Goal: Task Accomplishment & Management: Use online tool/utility

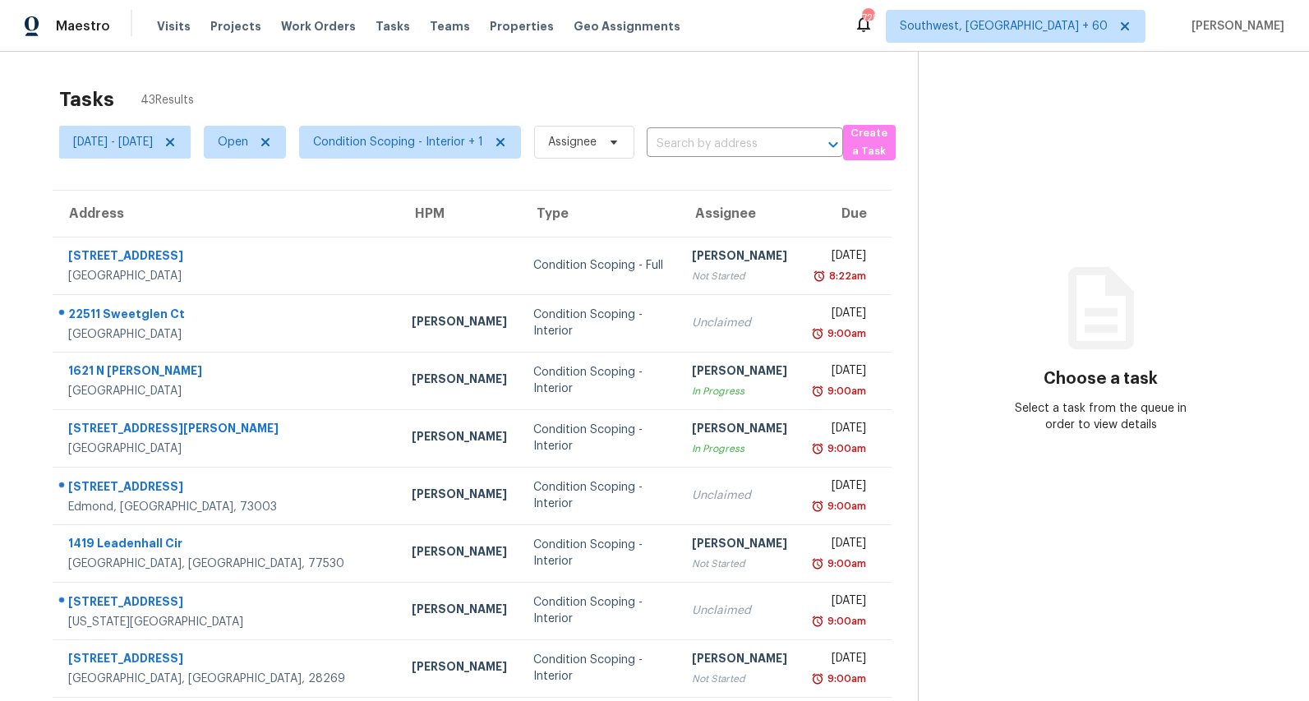
click at [315, 82] on div "Tasks 43 Results" at bounding box center [488, 99] width 859 height 43
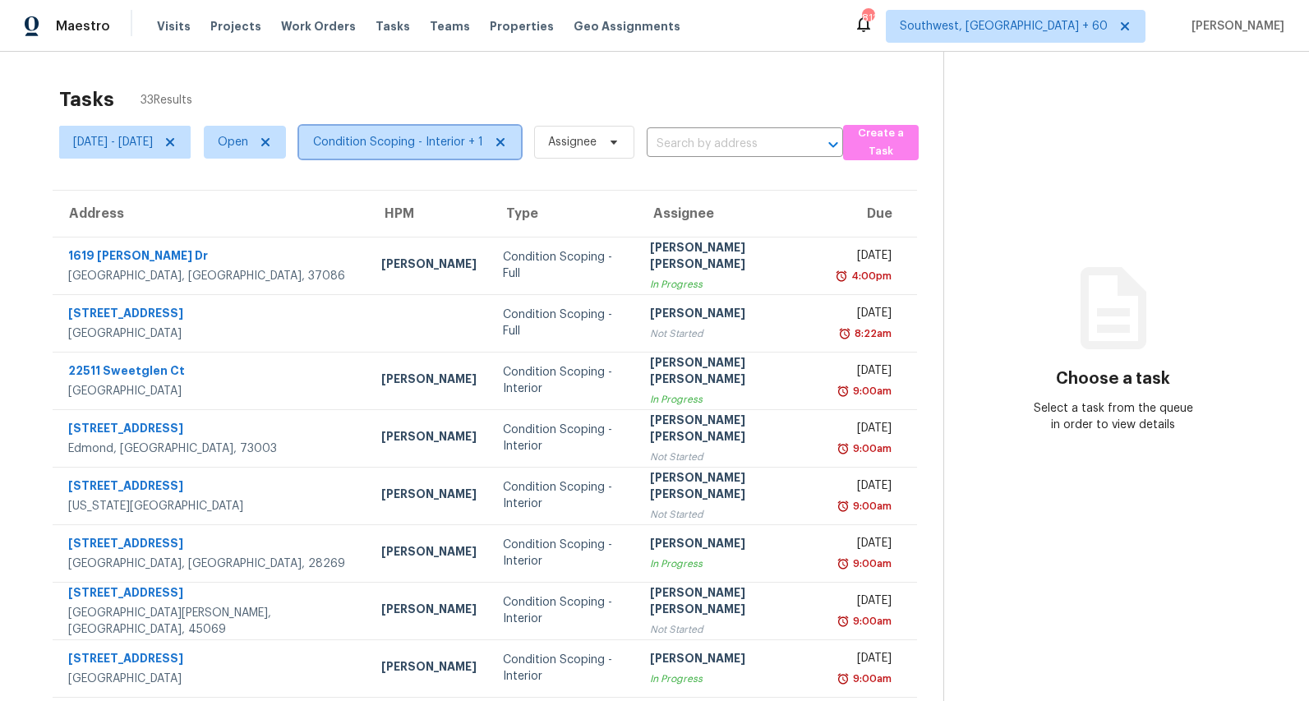
click at [452, 150] on span "Condition Scoping - Interior + 1" at bounding box center [410, 142] width 222 height 33
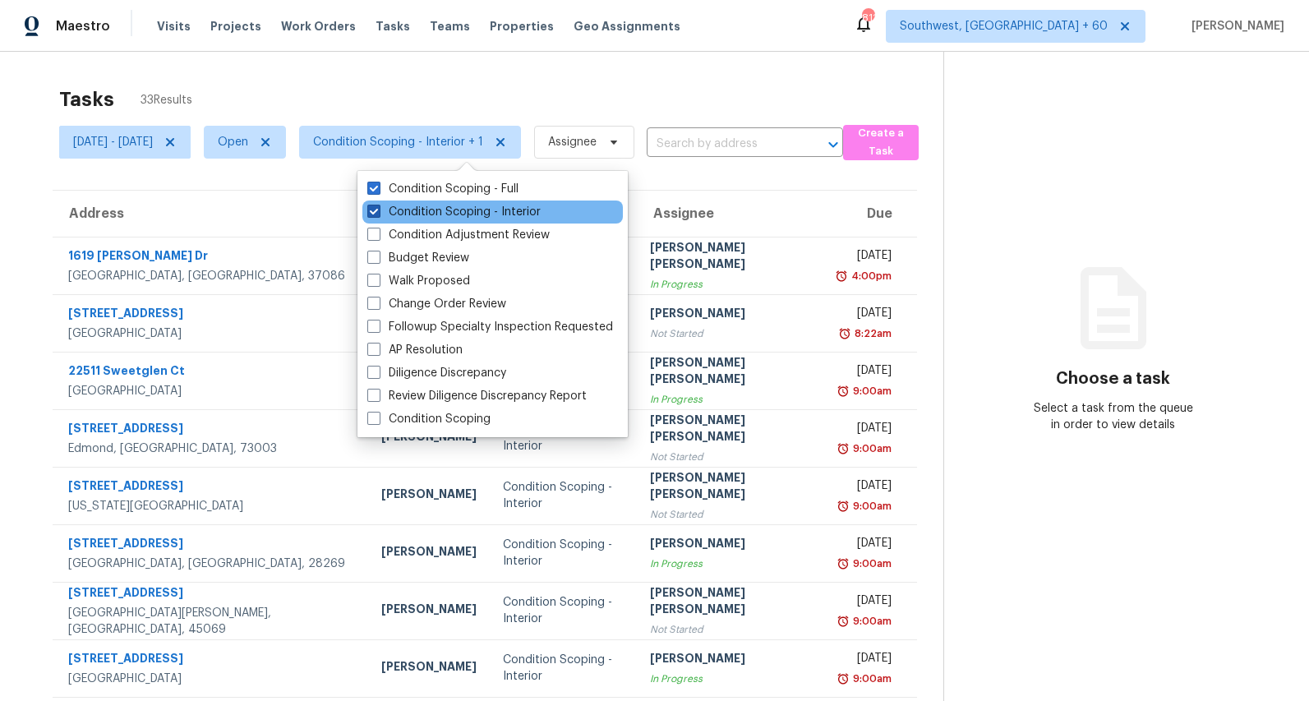
click at [438, 208] on label "Condition Scoping - Interior" at bounding box center [453, 212] width 173 height 16
click at [378, 208] on input "Condition Scoping - Interior" at bounding box center [372, 209] width 11 height 11
checkbox input "false"
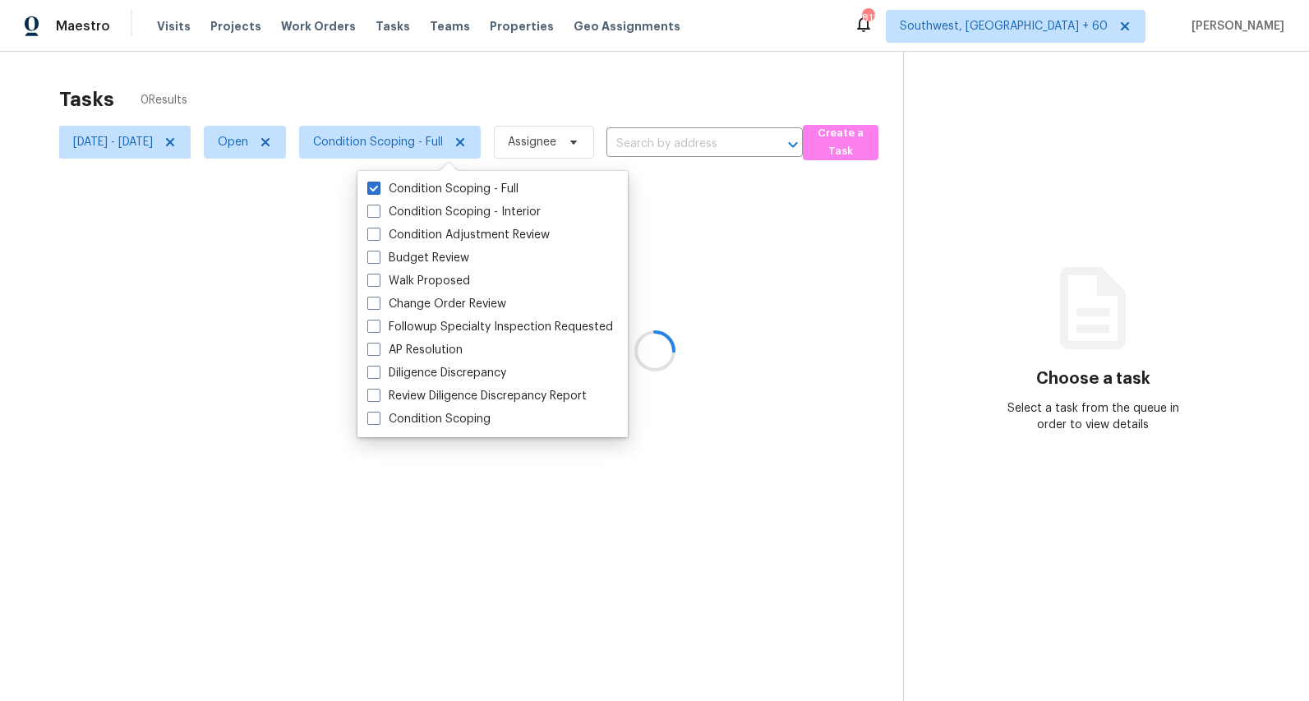
click at [367, 49] on div at bounding box center [654, 350] width 1309 height 701
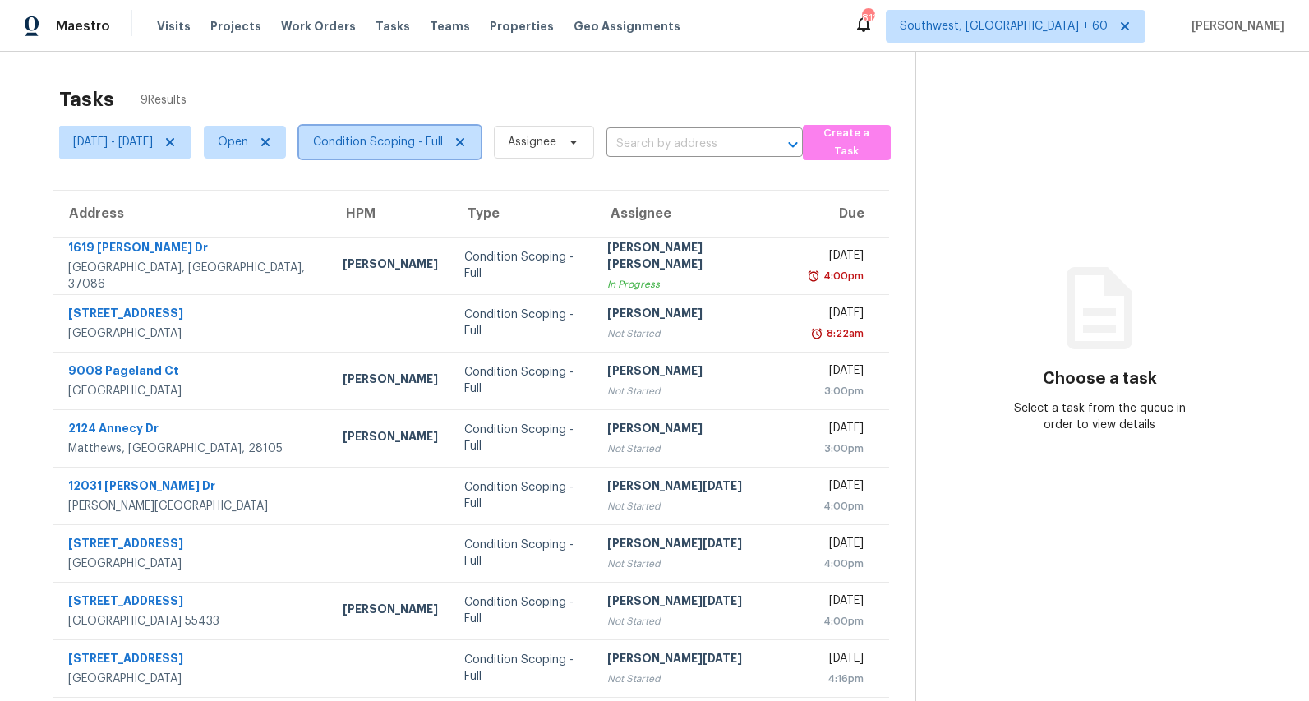
click at [430, 143] on span "Condition Scoping - Full" at bounding box center [378, 142] width 130 height 16
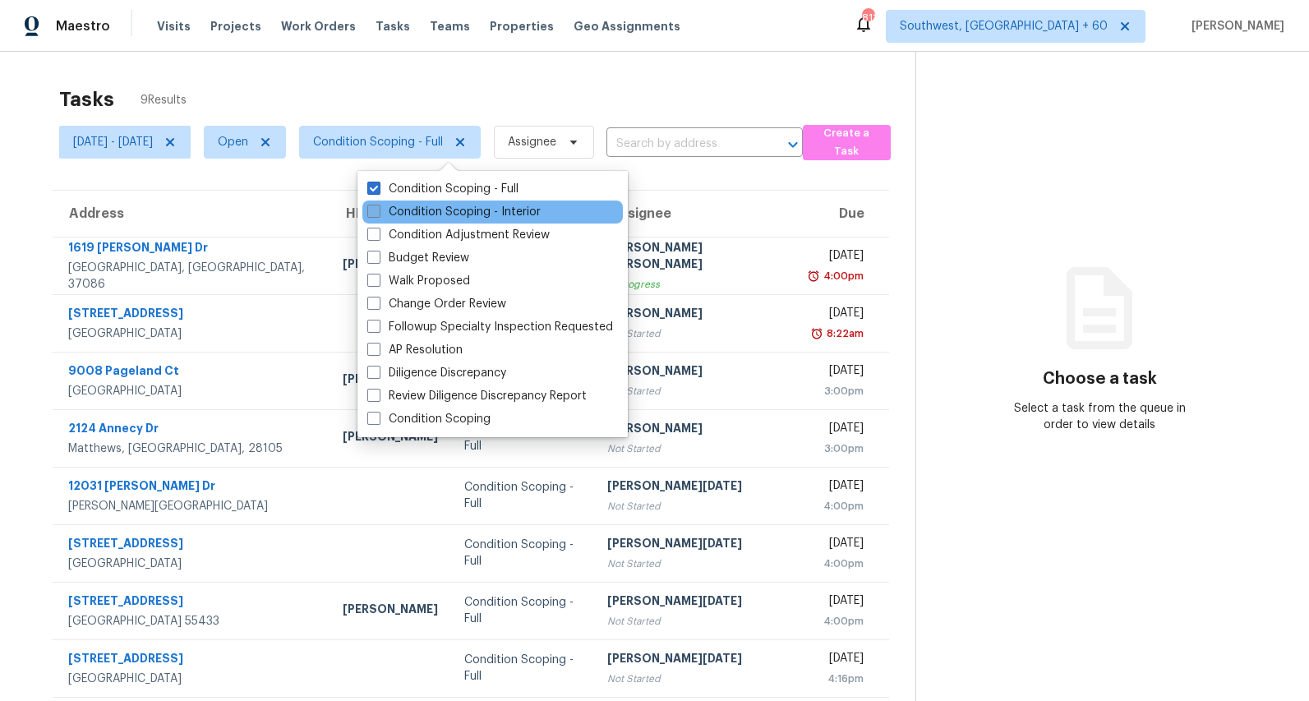
click at [401, 216] on label "Condition Scoping - Interior" at bounding box center [453, 212] width 173 height 16
click at [378, 215] on input "Condition Scoping - Interior" at bounding box center [372, 209] width 11 height 11
checkbox input "true"
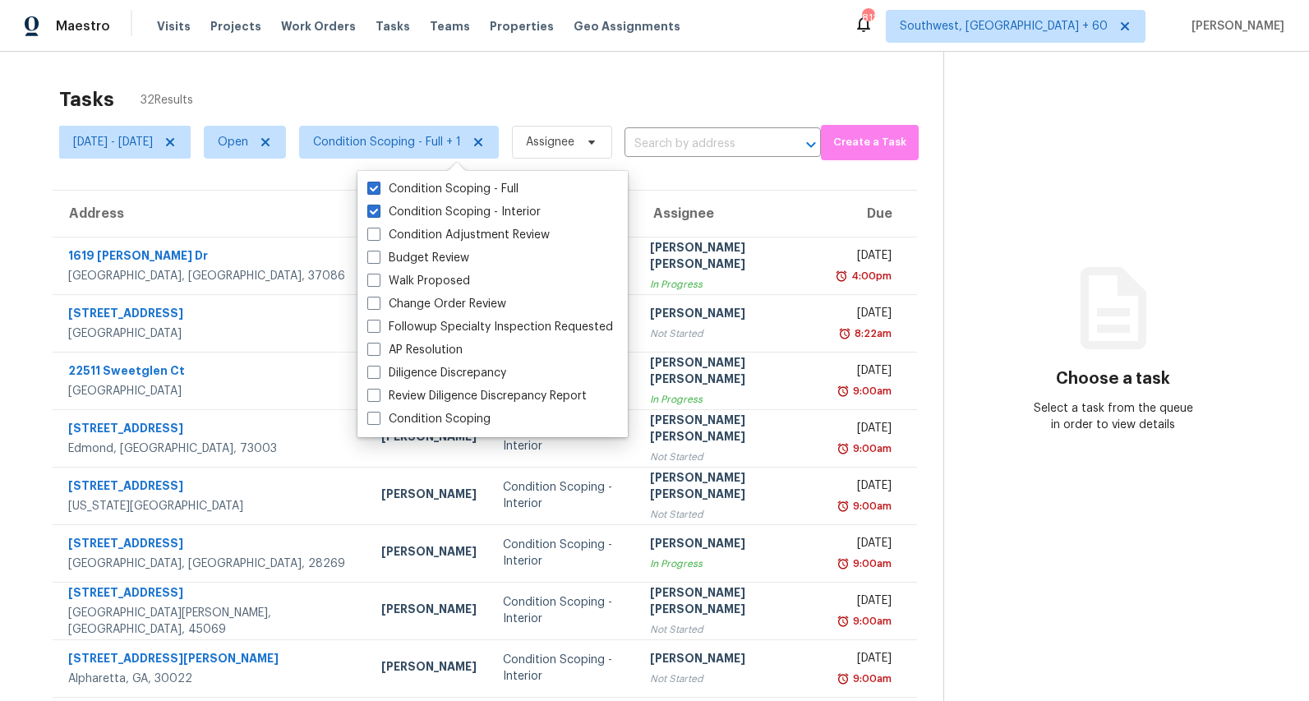
click at [333, 104] on div "Tasks 32 Results" at bounding box center [501, 99] width 884 height 43
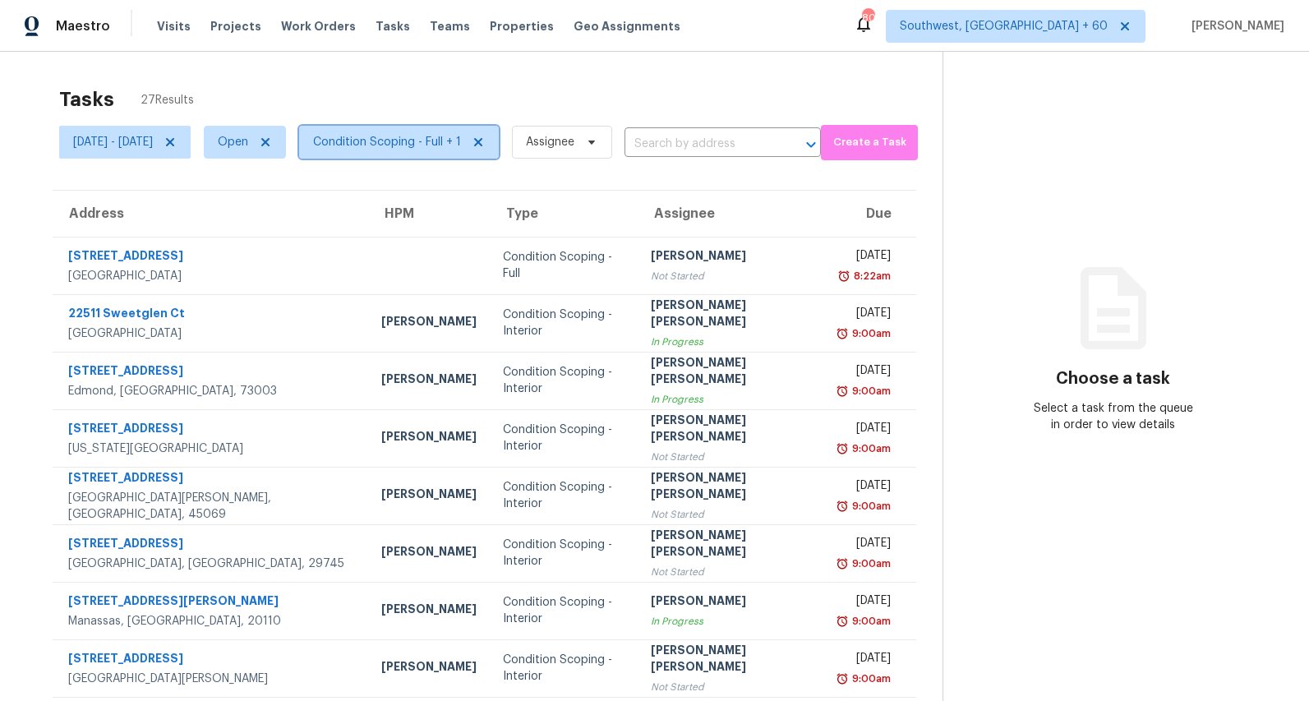
click at [423, 155] on span "Condition Scoping - Full + 1" at bounding box center [399, 142] width 200 height 33
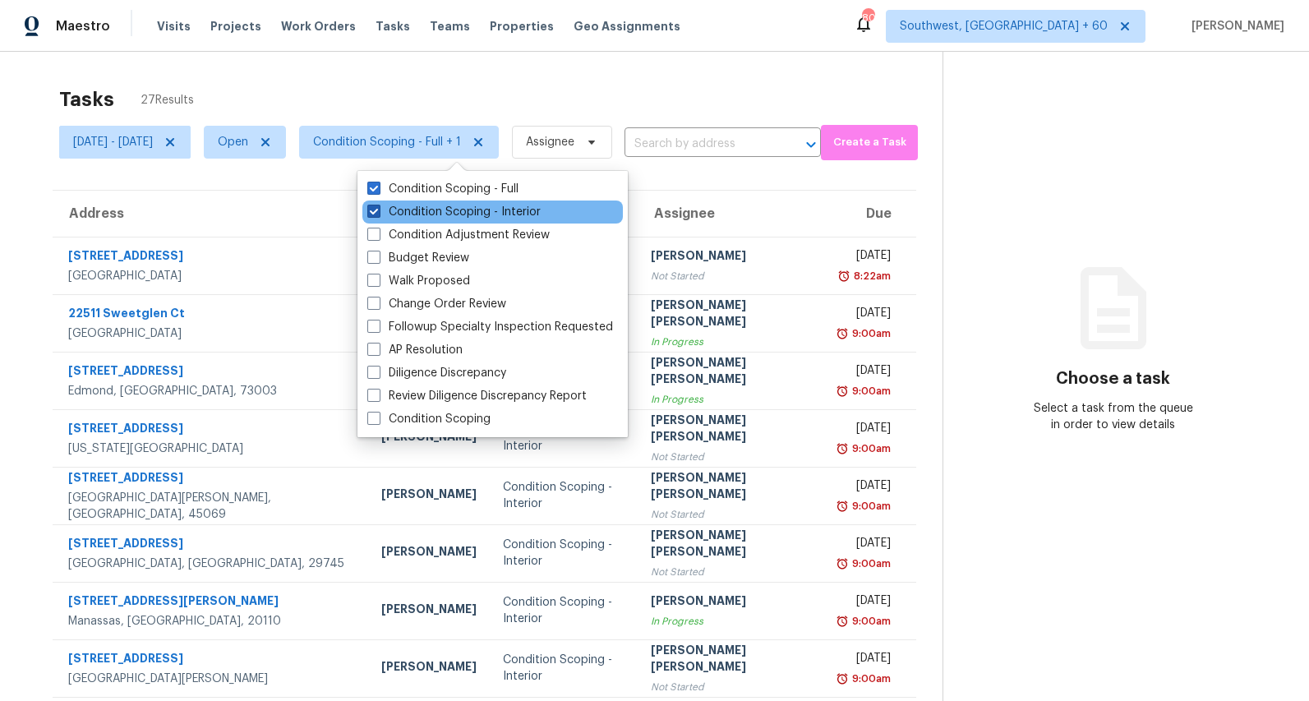
click at [423, 206] on label "Condition Scoping - Interior" at bounding box center [453, 212] width 173 height 16
click at [378, 206] on input "Condition Scoping - Interior" at bounding box center [372, 209] width 11 height 11
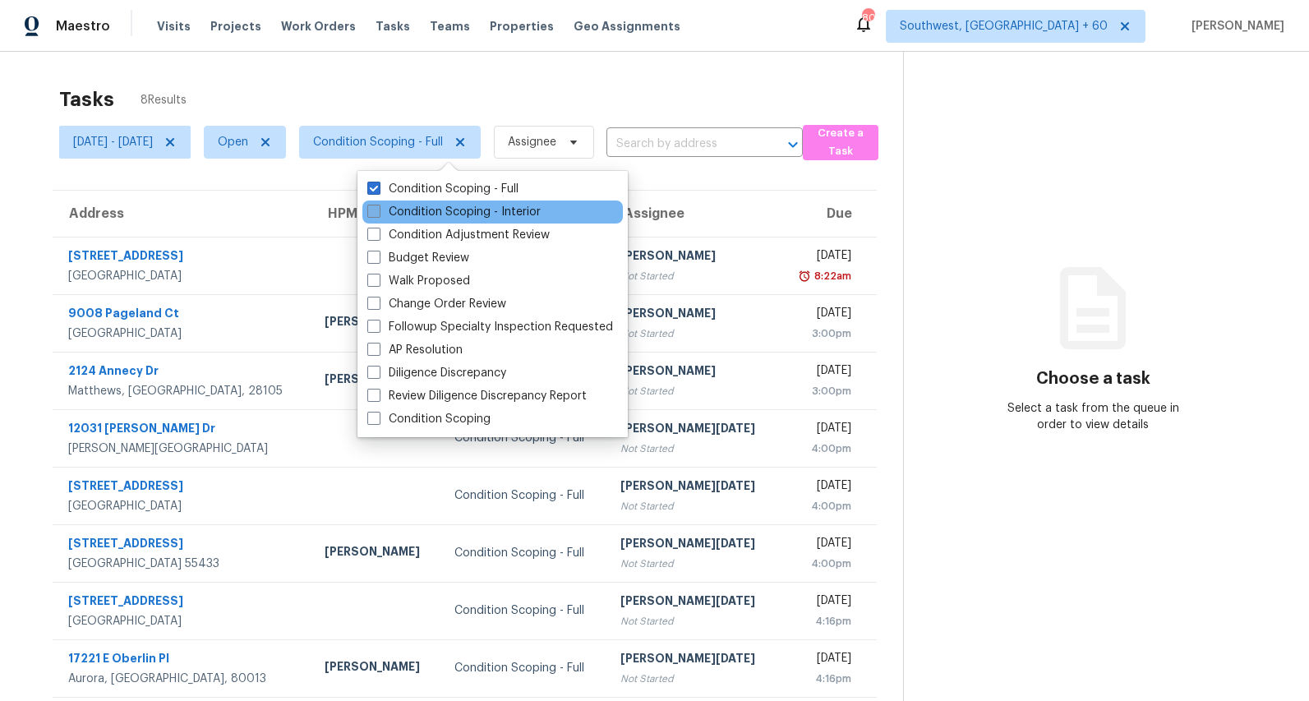
click at [420, 210] on label "Condition Scoping - Interior" at bounding box center [453, 212] width 173 height 16
click at [378, 210] on input "Condition Scoping - Interior" at bounding box center [372, 209] width 11 height 11
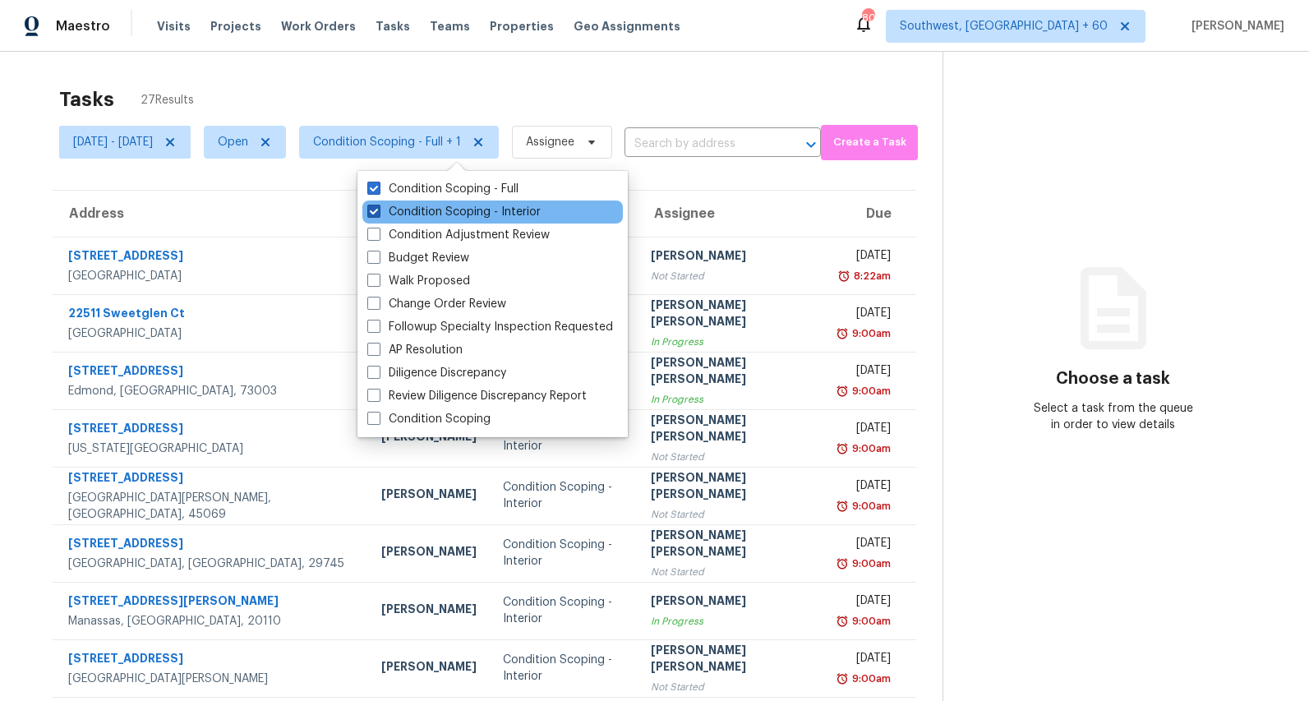
click at [419, 211] on label "Condition Scoping - Interior" at bounding box center [453, 212] width 173 height 16
click at [378, 211] on input "Condition Scoping - Interior" at bounding box center [372, 209] width 11 height 11
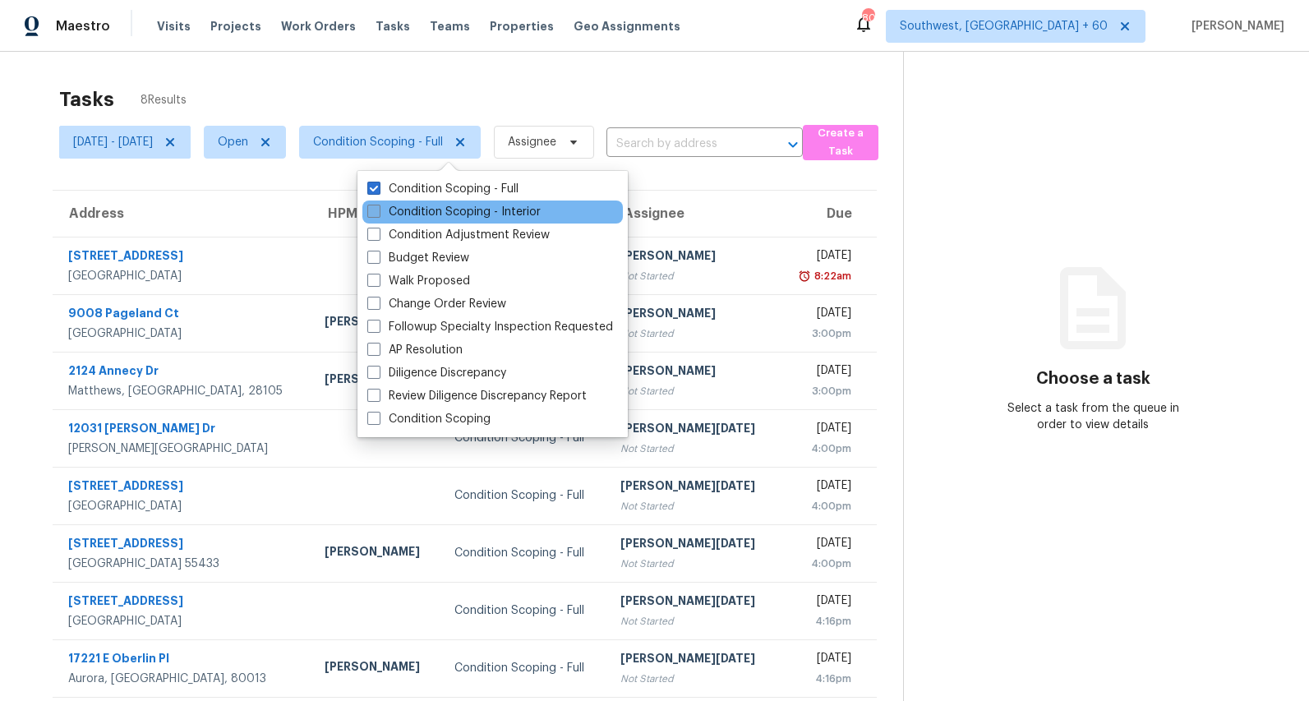
click at [419, 211] on label "Condition Scoping - Interior" at bounding box center [453, 212] width 173 height 16
click at [378, 211] on input "Condition Scoping - Interior" at bounding box center [372, 209] width 11 height 11
checkbox input "true"
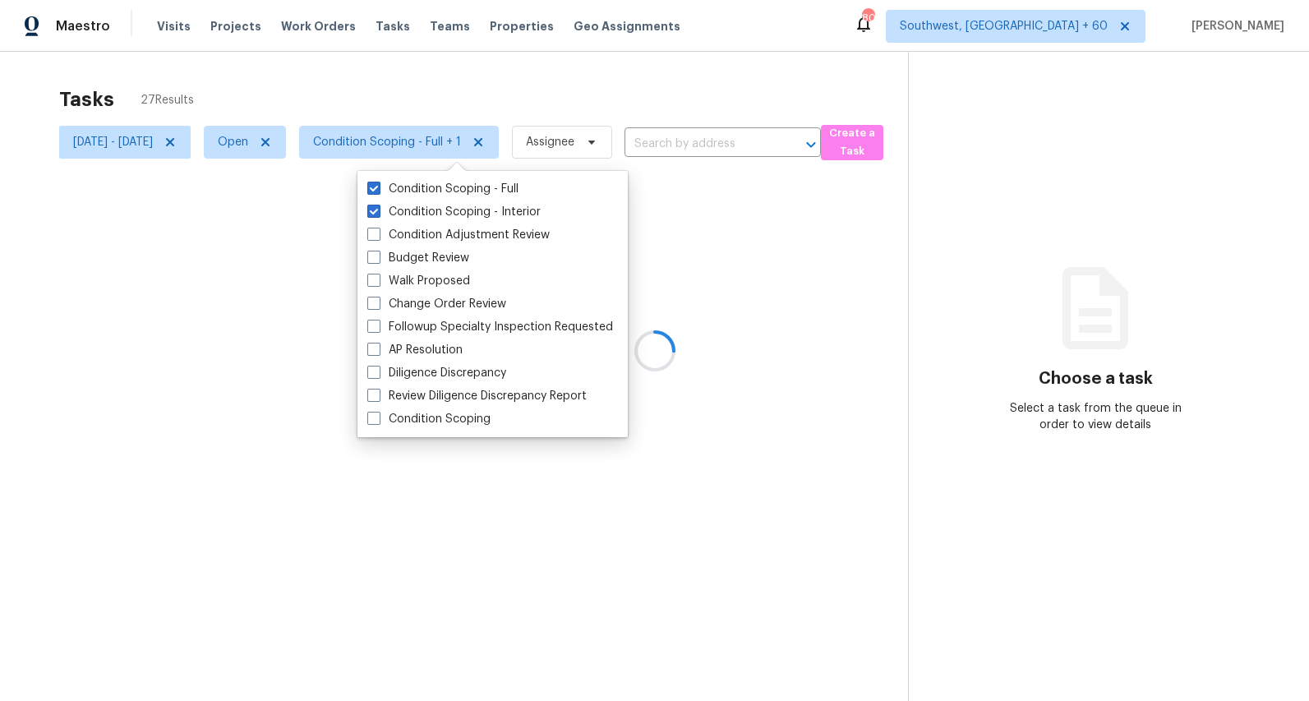
click at [335, 76] on div "Tasks 27 Results Mon, Aug 18 - Thu, Aug 21 Open Condition Scoping - Full + 1 As…" at bounding box center [654, 402] width 1309 height 701
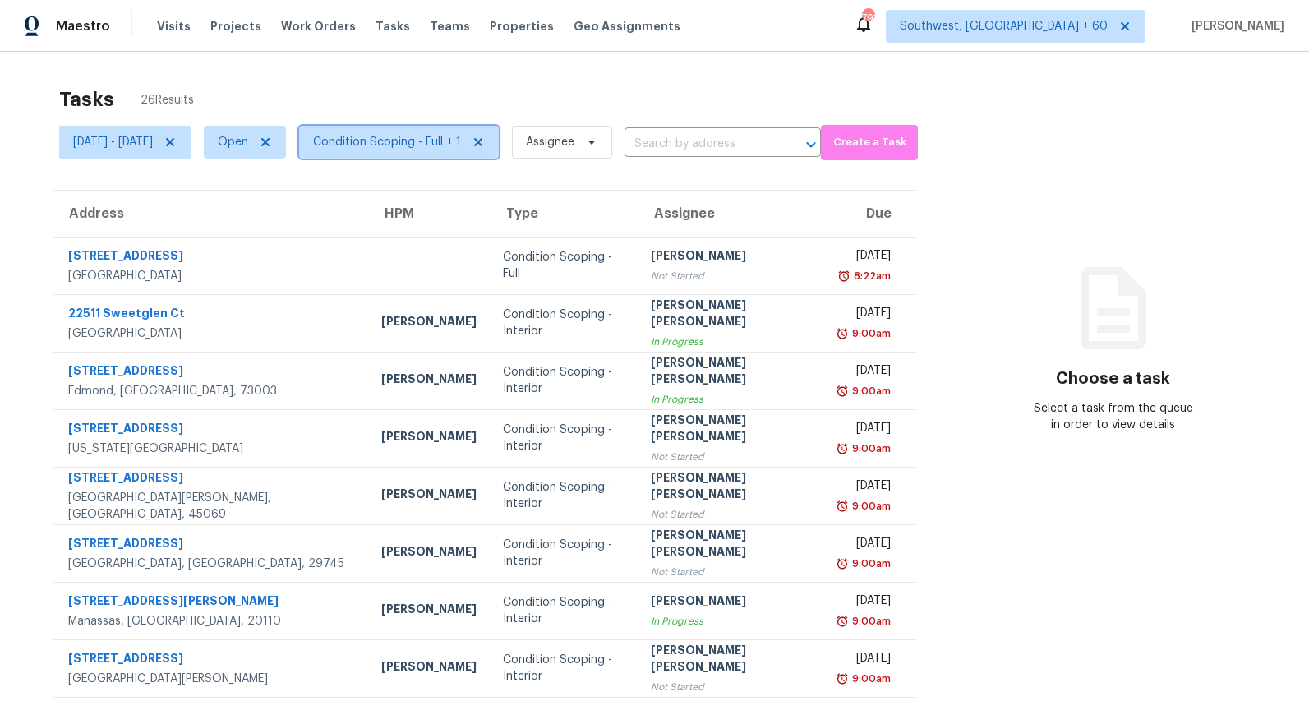
click at [461, 141] on span "Condition Scoping - Full + 1" at bounding box center [387, 142] width 148 height 16
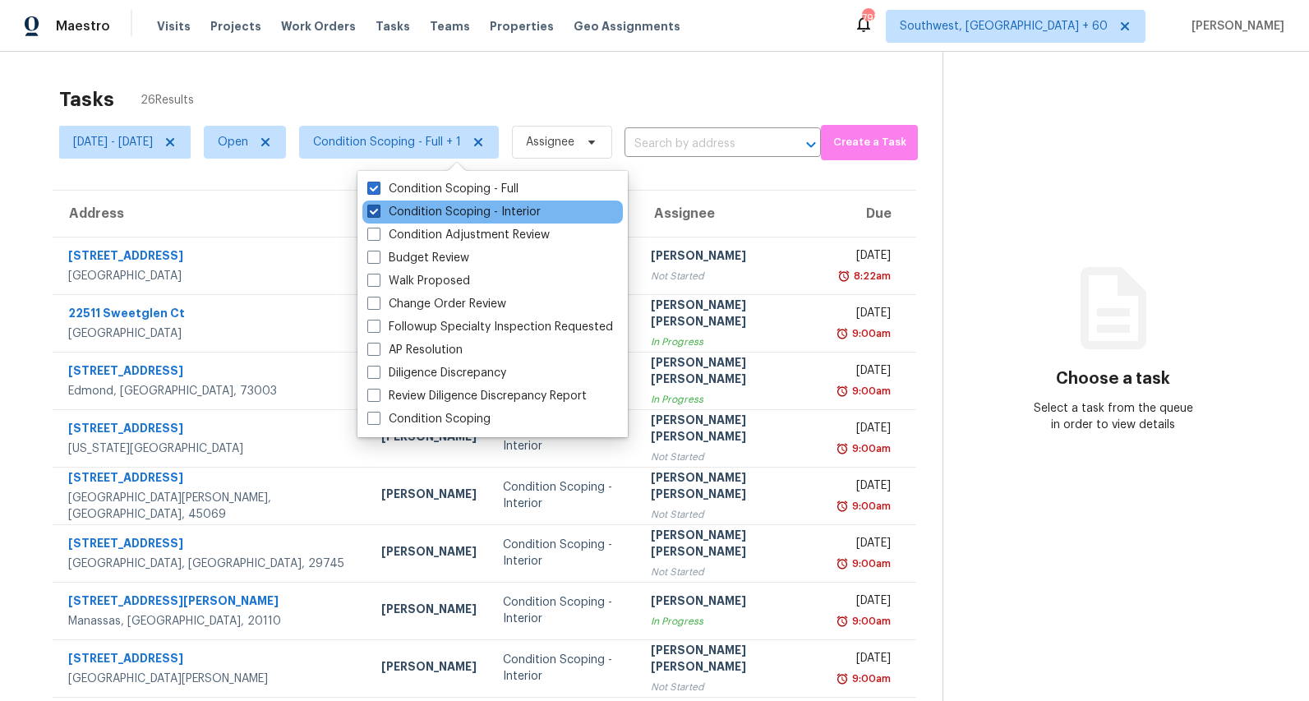
click at [433, 215] on label "Condition Scoping - Interior" at bounding box center [453, 212] width 173 height 16
click at [378, 215] on input "Condition Scoping - Interior" at bounding box center [372, 209] width 11 height 11
checkbox input "false"
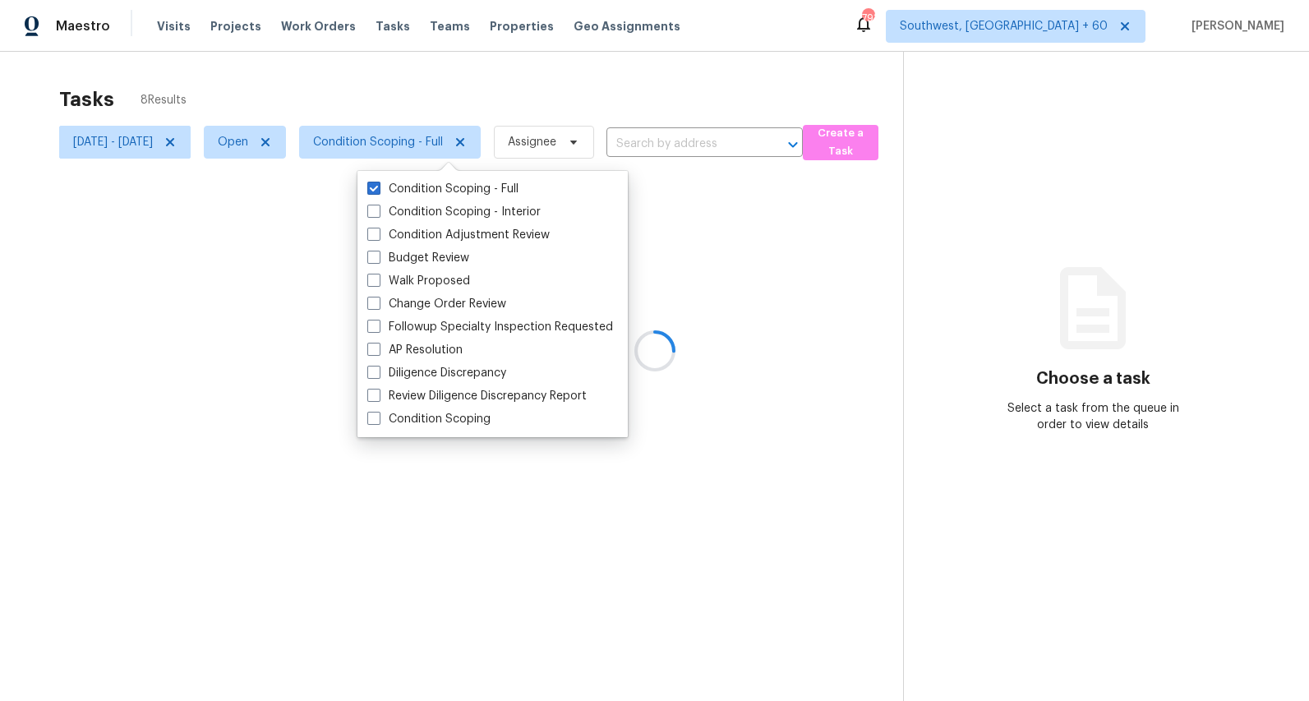
click at [365, 90] on div at bounding box center [654, 350] width 1309 height 701
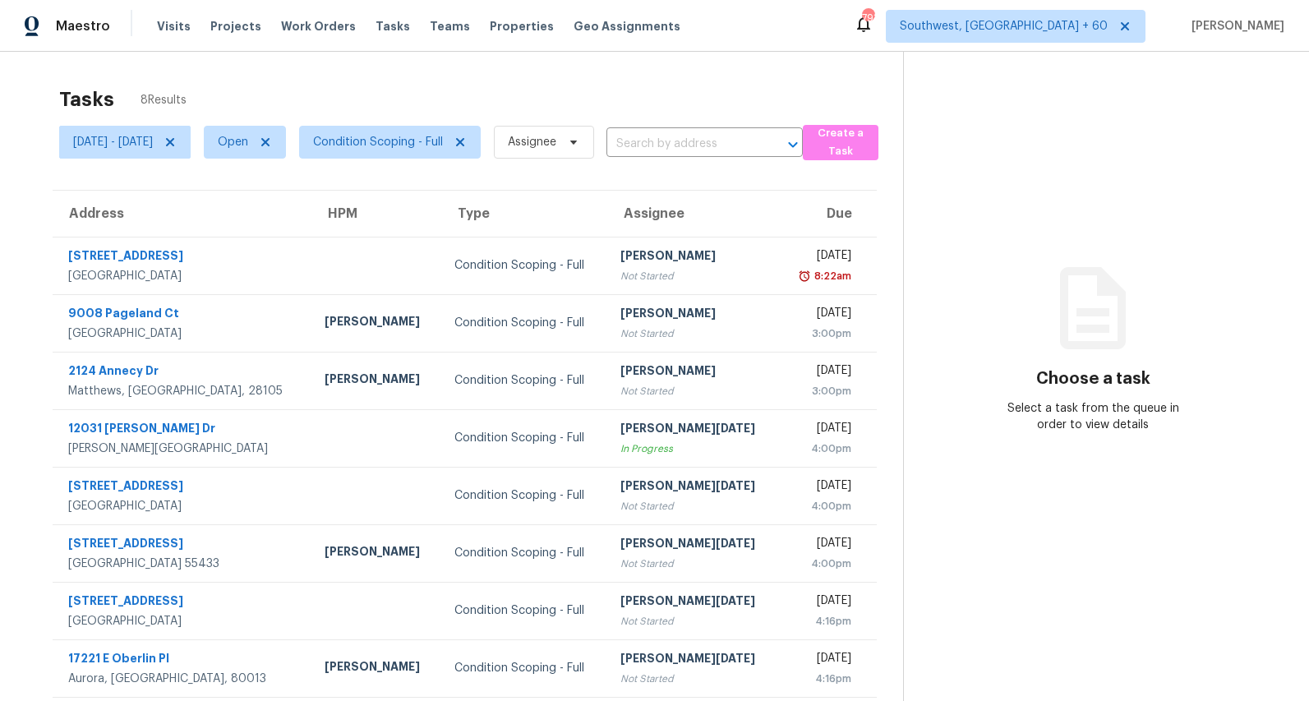
click at [441, 281] on td "Condition Scoping - Full" at bounding box center [524, 266] width 166 height 58
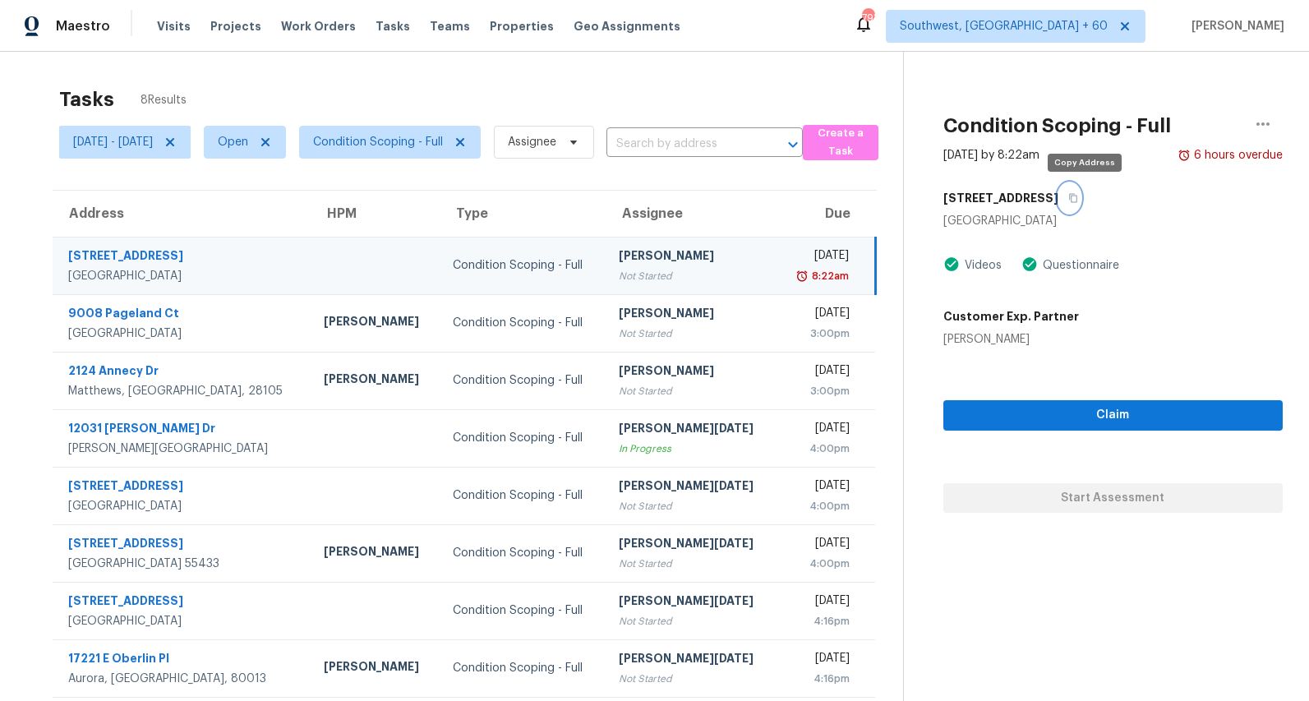
click at [1078, 195] on icon "button" at bounding box center [1074, 198] width 10 height 10
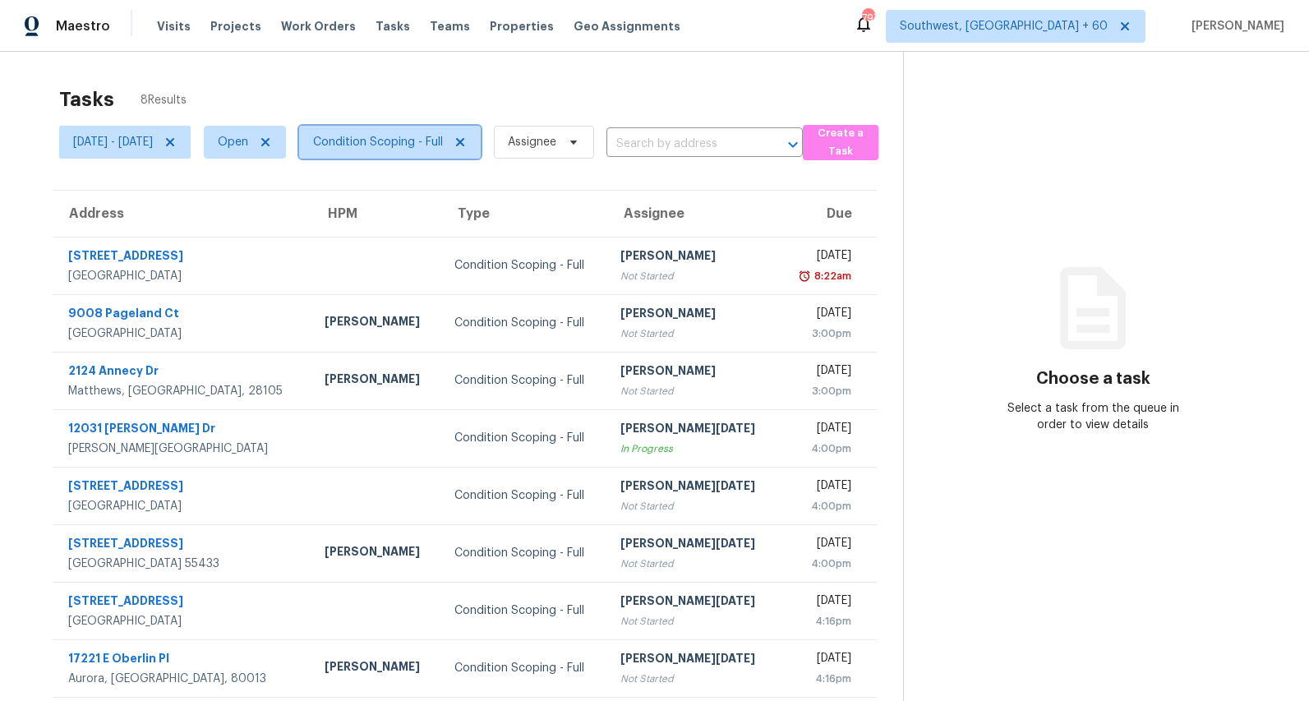
click at [437, 148] on span "Condition Scoping - Full" at bounding box center [378, 142] width 130 height 16
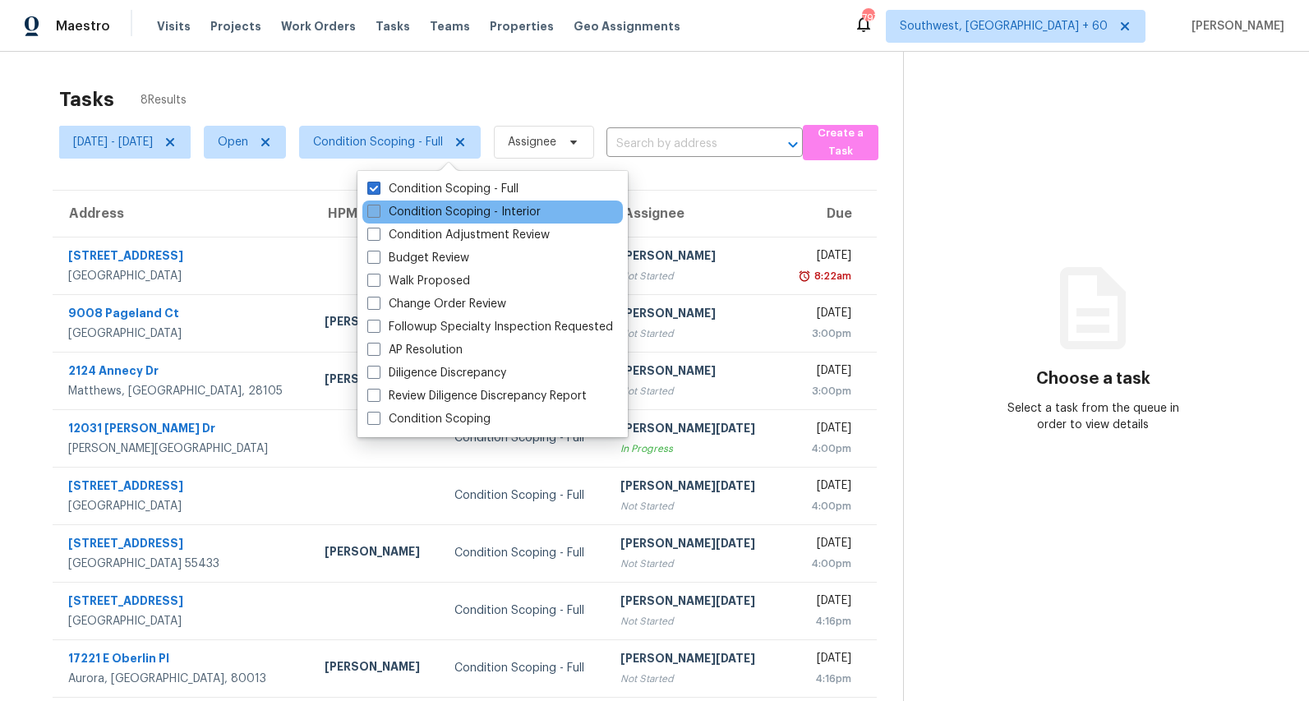
click at [435, 210] on label "Condition Scoping - Interior" at bounding box center [453, 212] width 173 height 16
click at [378, 210] on input "Condition Scoping - Interior" at bounding box center [372, 209] width 11 height 11
checkbox input "true"
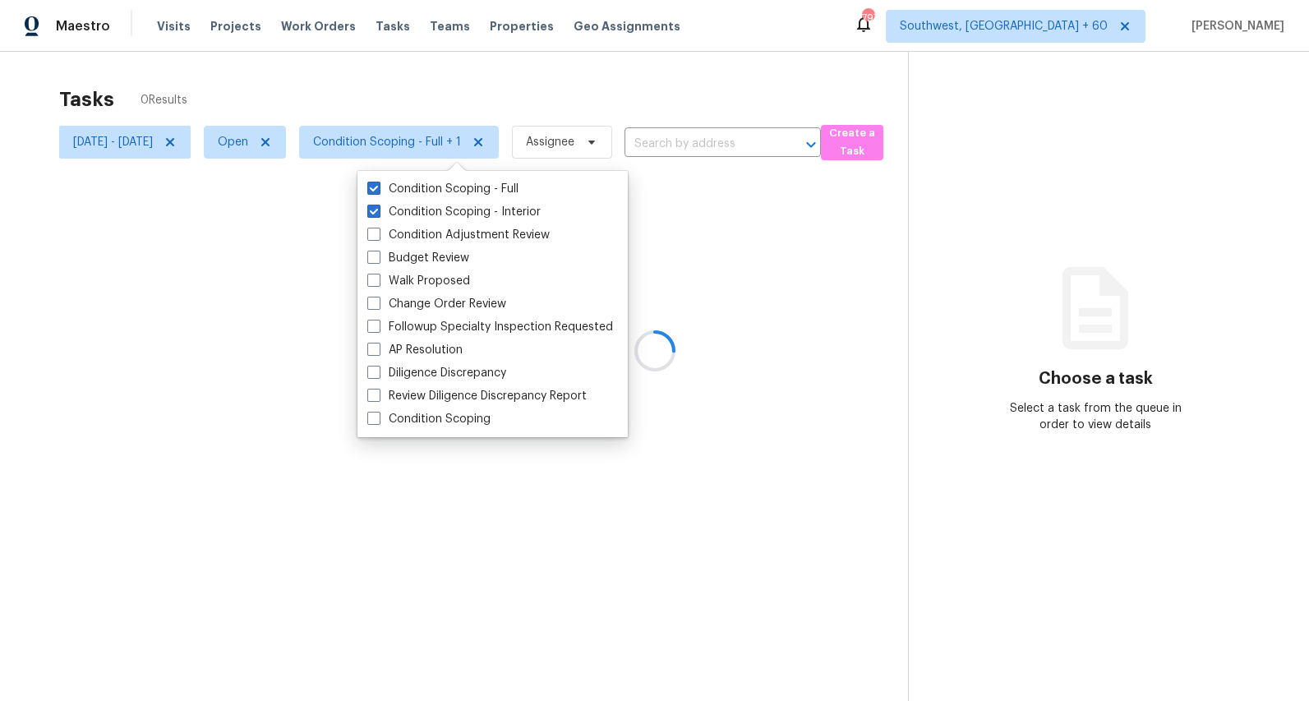
click at [391, 84] on div at bounding box center [654, 350] width 1309 height 701
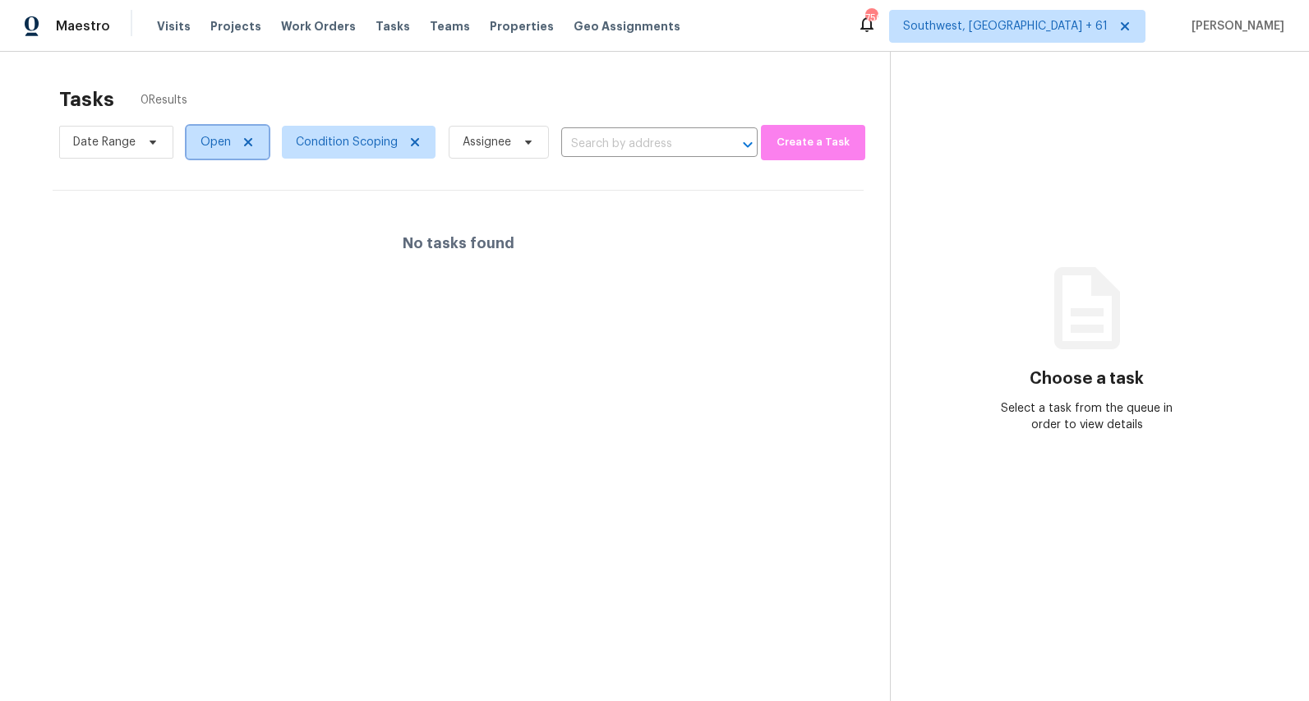
click at [222, 146] on span "Open" at bounding box center [216, 142] width 30 height 16
click at [224, 207] on label "Closed" at bounding box center [225, 212] width 59 height 16
click at [206, 207] on input "Closed" at bounding box center [201, 209] width 11 height 11
checkbox input "true"
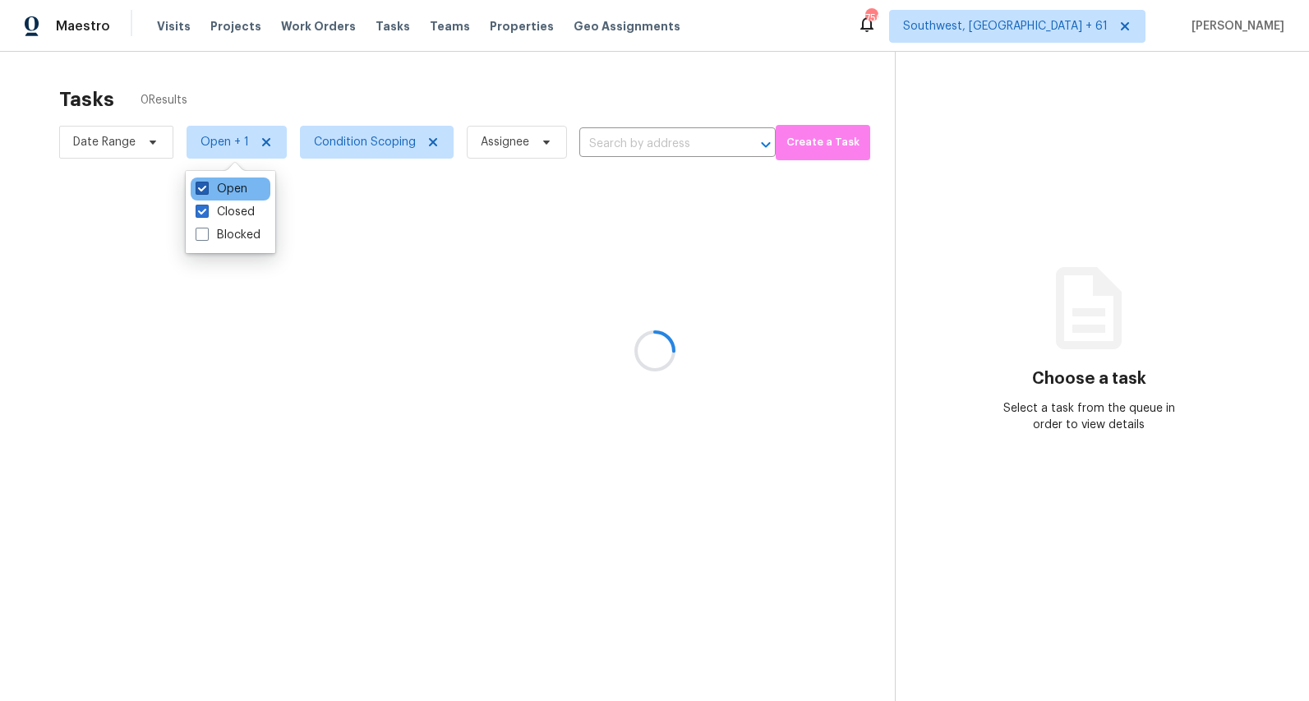
click at [218, 185] on label "Open" at bounding box center [222, 189] width 52 height 16
click at [206, 185] on input "Open" at bounding box center [201, 186] width 11 height 11
checkbox input "false"
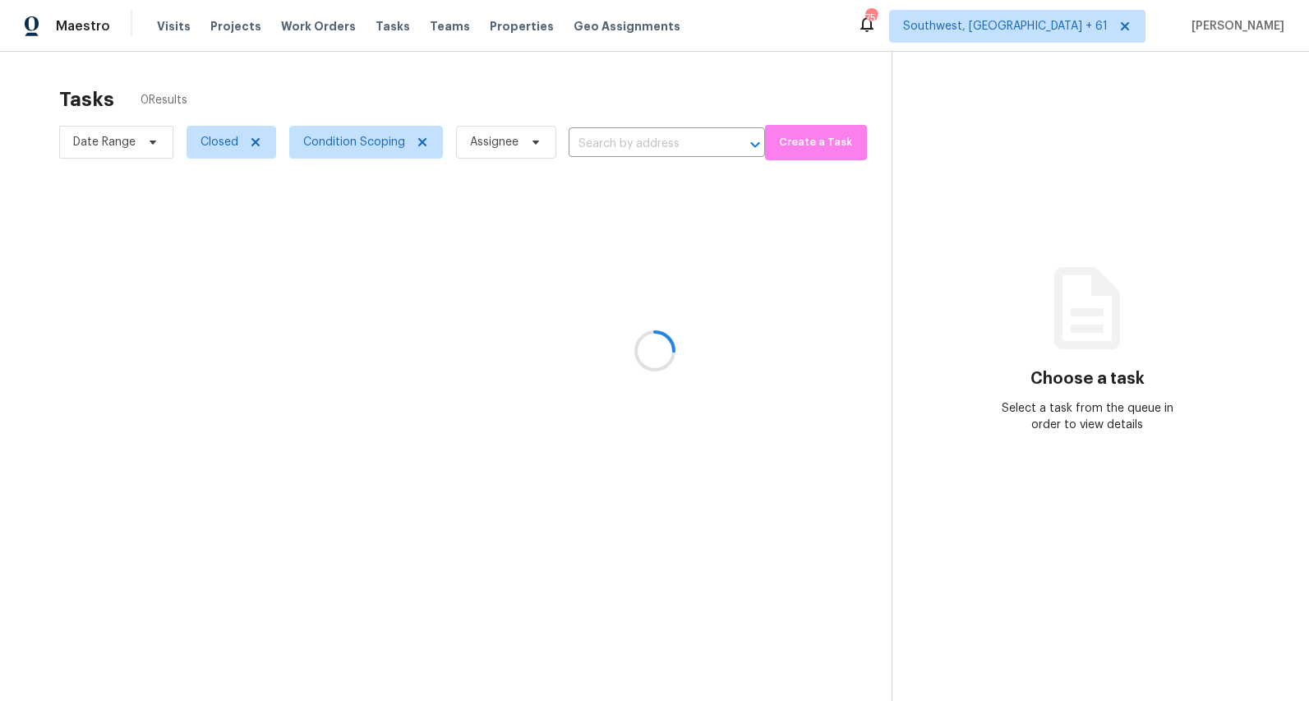
click at [364, 66] on div at bounding box center [654, 350] width 1309 height 701
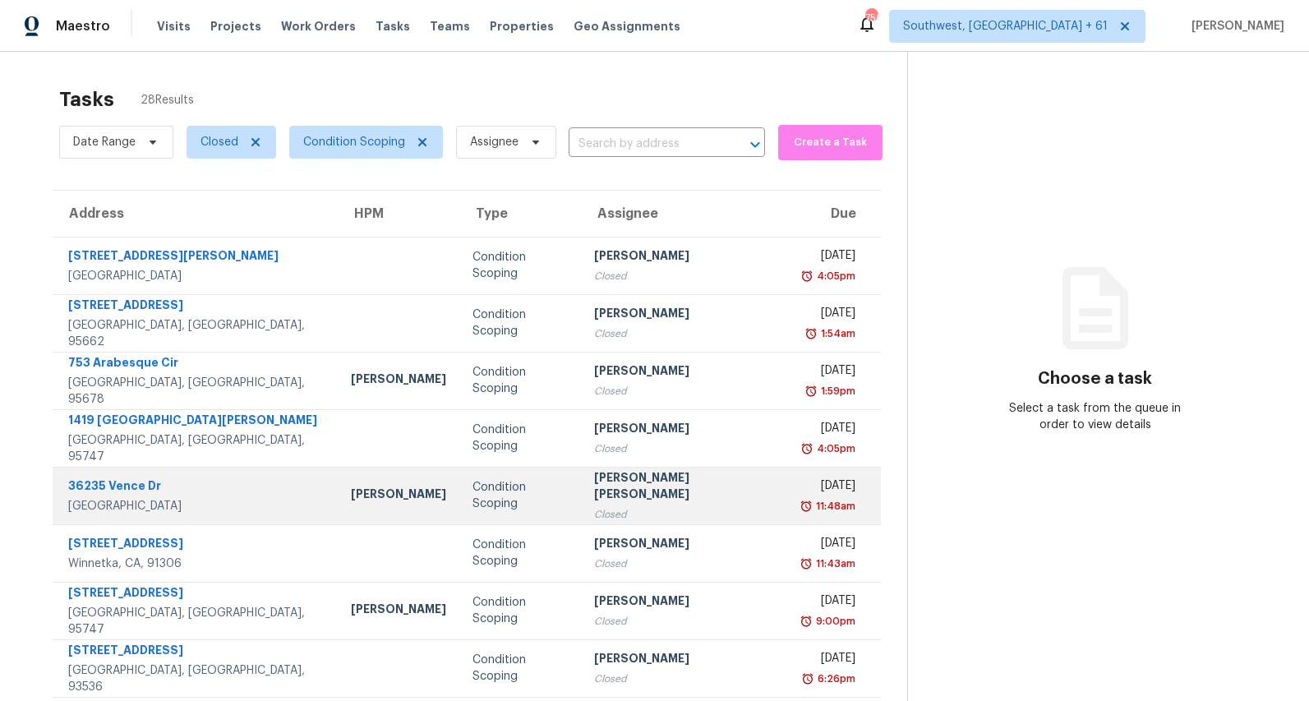
scroll to position [155, 0]
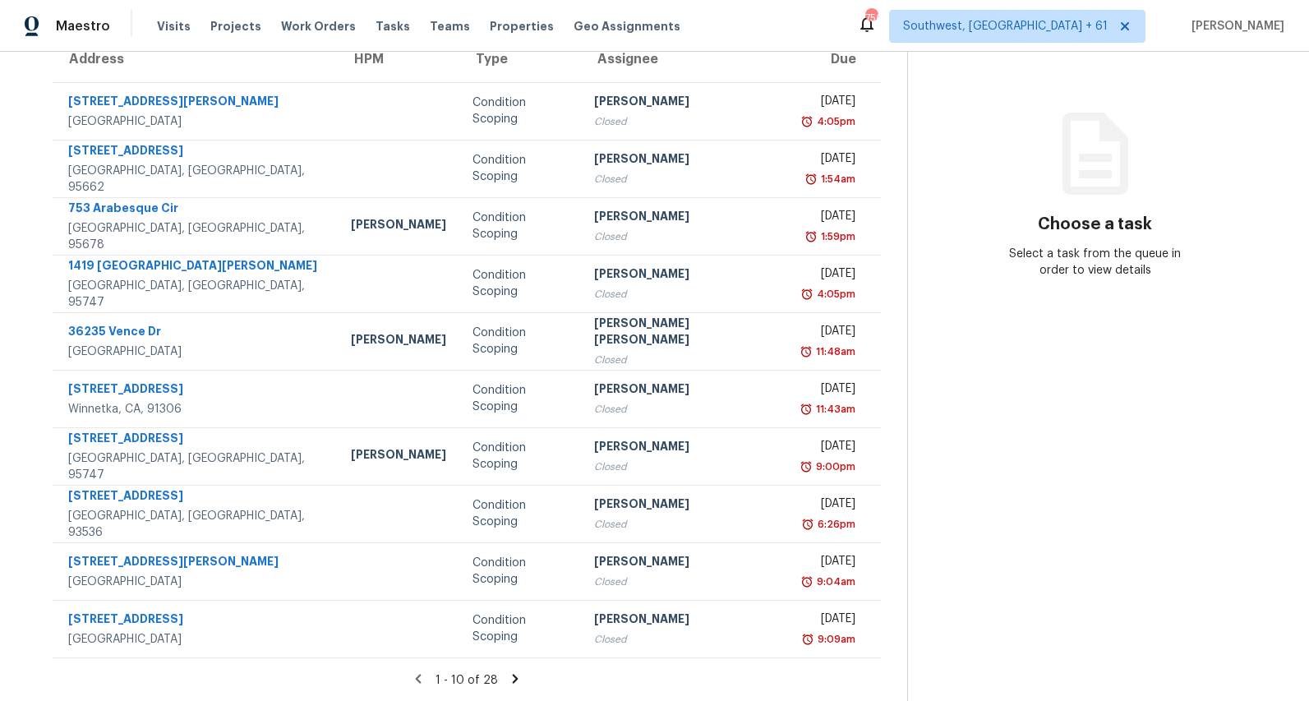
click at [513, 681] on icon at bounding box center [516, 678] width 6 height 9
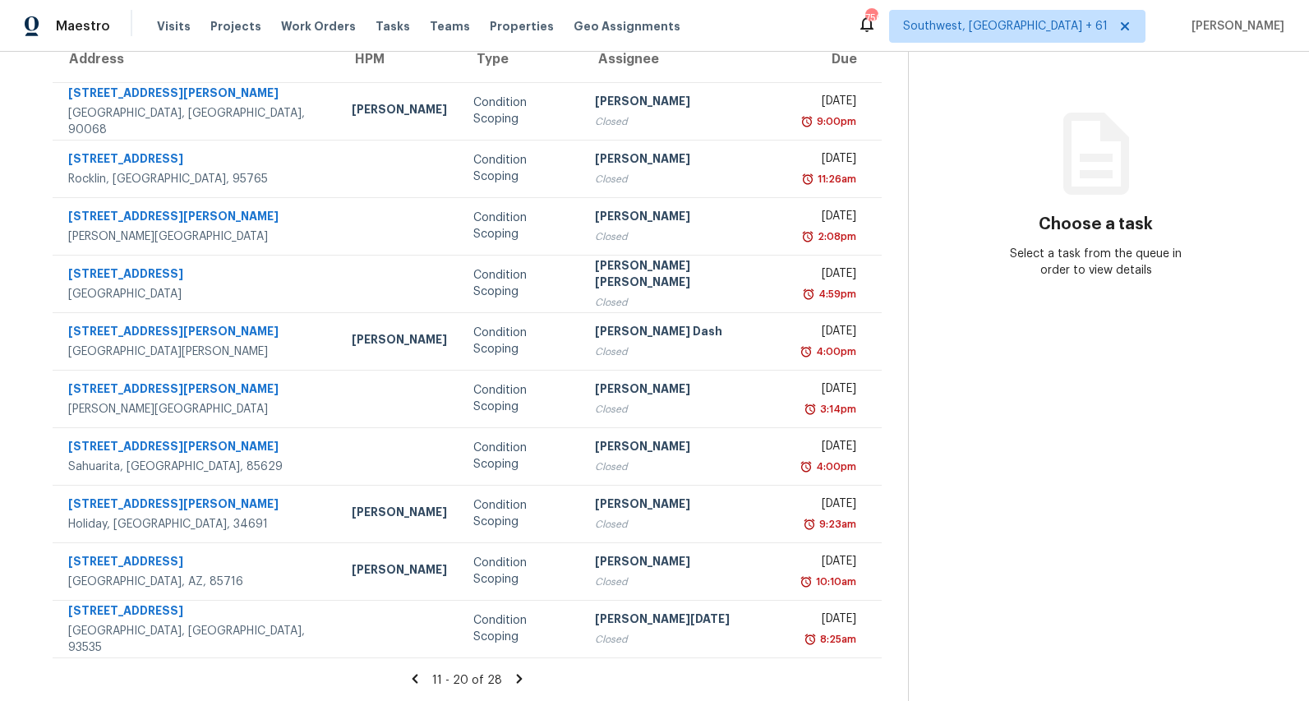
click at [517, 677] on icon at bounding box center [520, 678] width 6 height 9
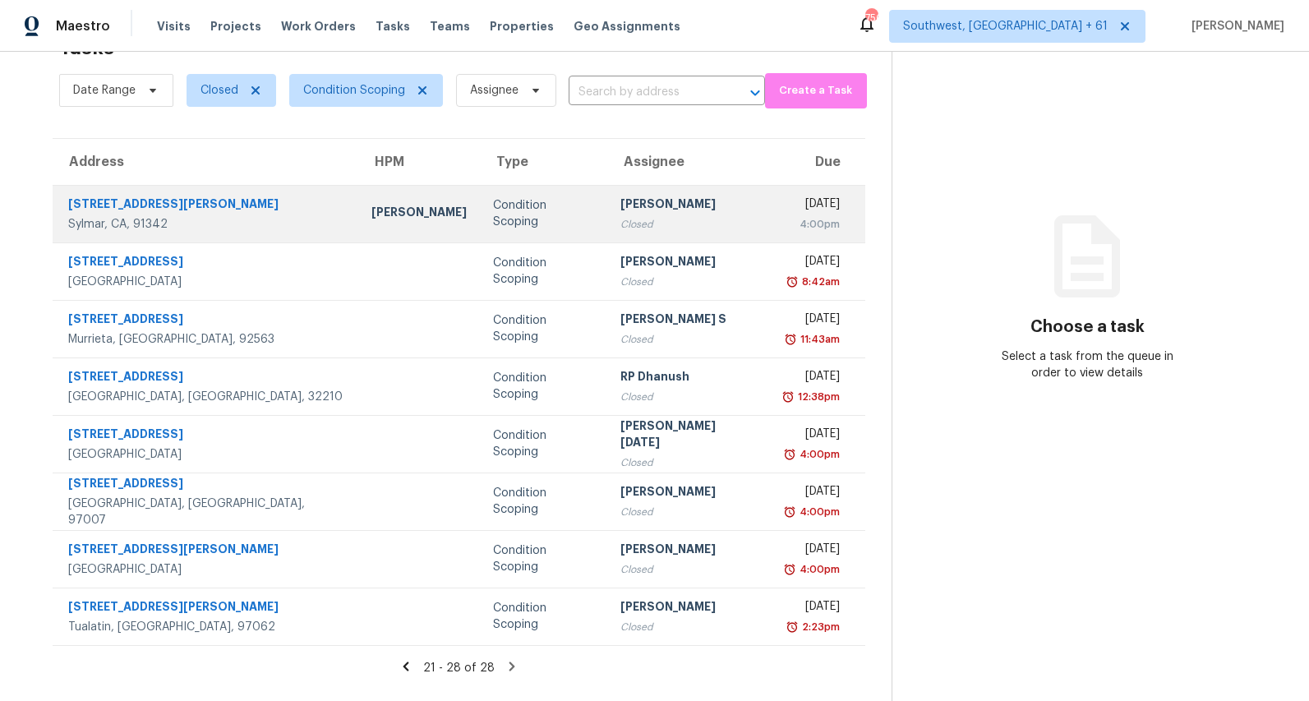
click at [480, 213] on td "Condition Scoping" at bounding box center [544, 214] width 128 height 58
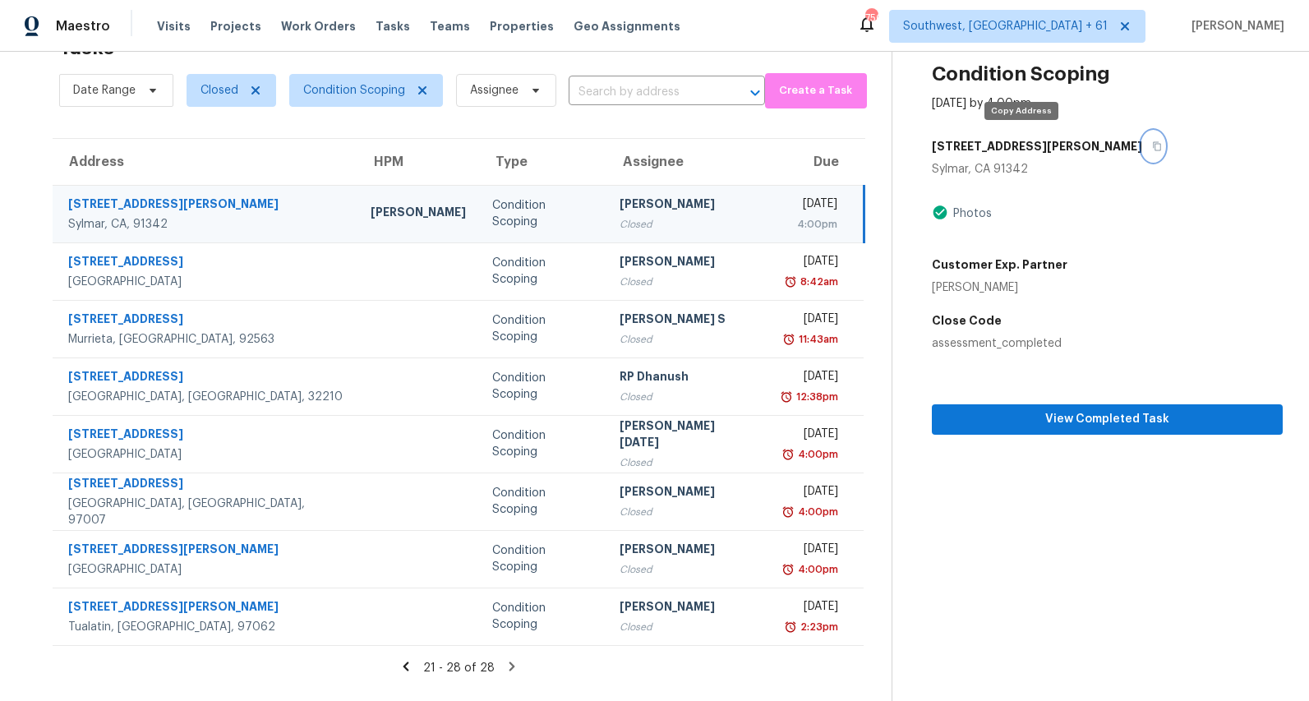
click at [1143, 146] on button "button" at bounding box center [1154, 147] width 22 height 30
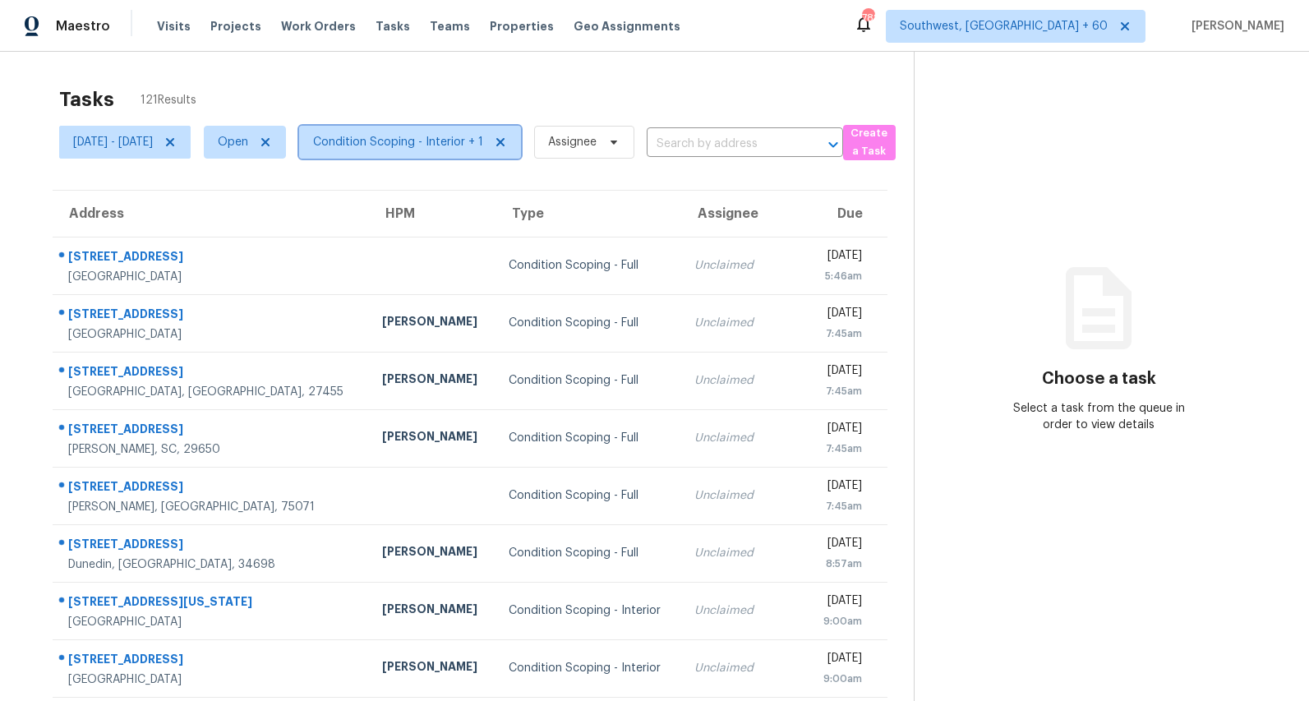
click at [412, 140] on span "Condition Scoping - Interior + 1" at bounding box center [398, 142] width 170 height 16
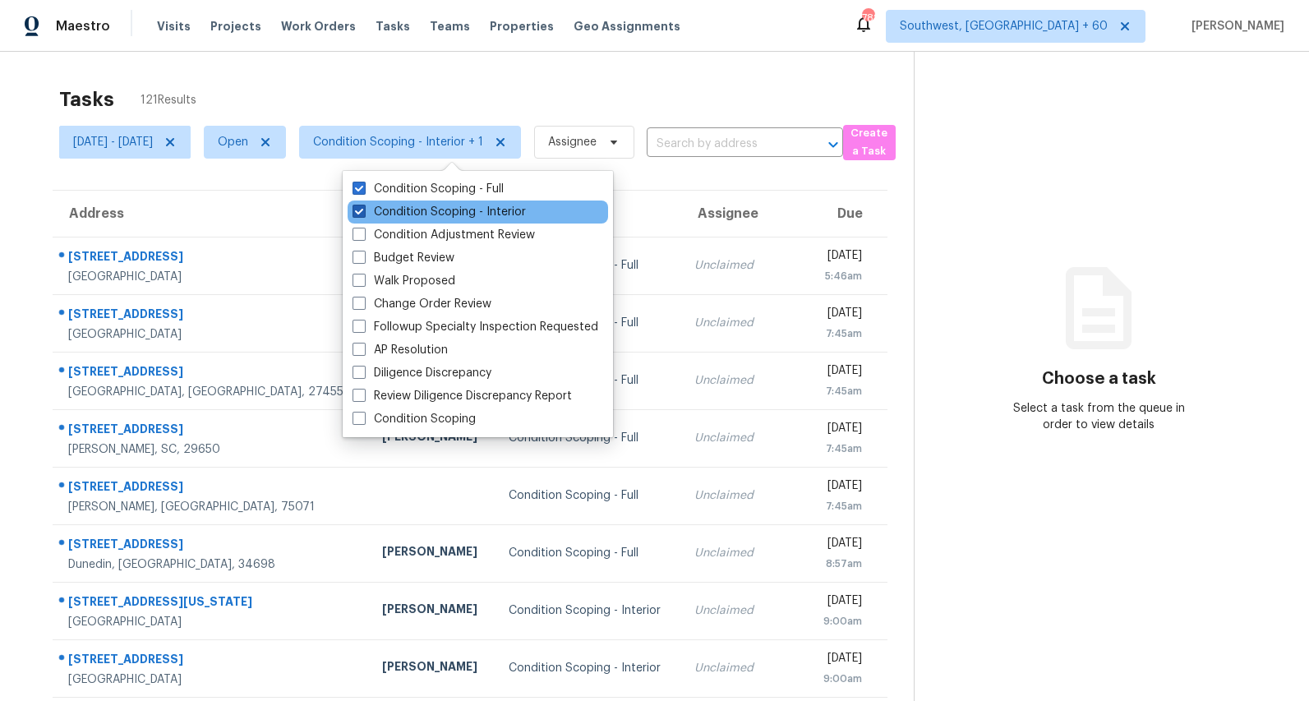
click at [414, 211] on label "Condition Scoping - Interior" at bounding box center [439, 212] width 173 height 16
click at [363, 211] on input "Condition Scoping - Interior" at bounding box center [358, 209] width 11 height 11
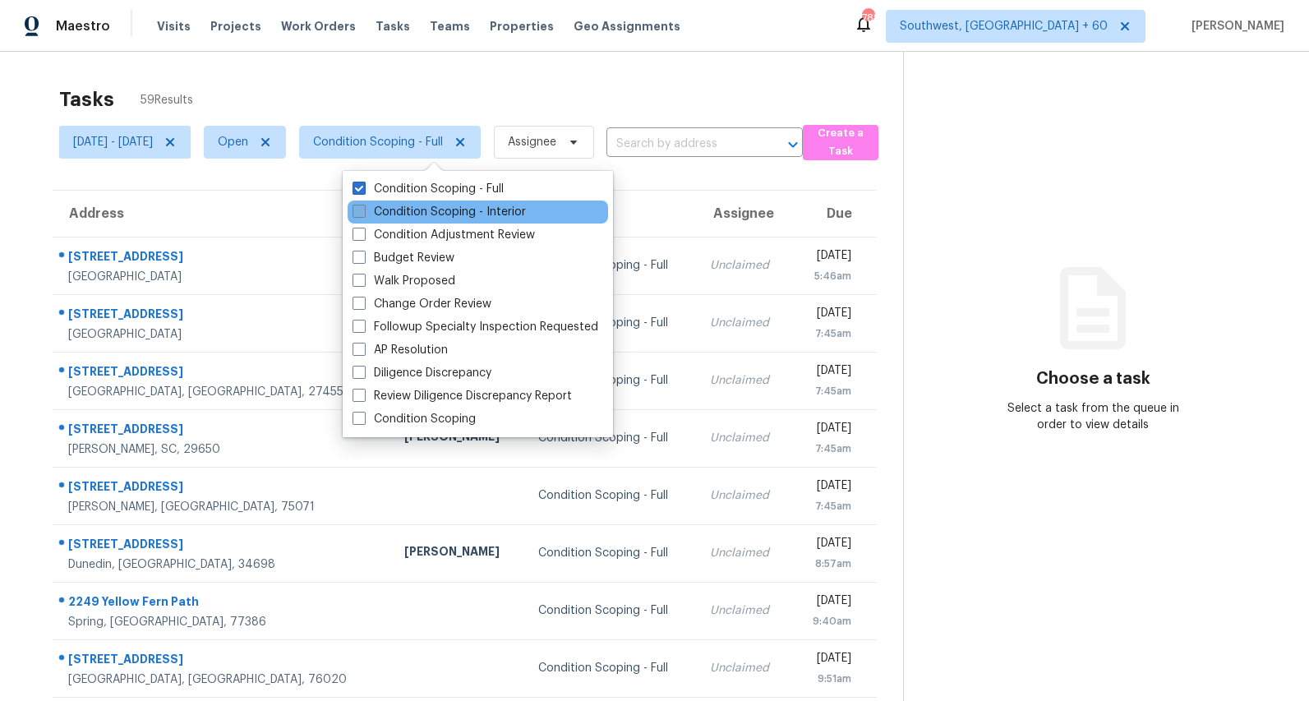
click at [414, 211] on label "Condition Scoping - Interior" at bounding box center [439, 212] width 173 height 16
click at [363, 211] on input "Condition Scoping - Interior" at bounding box center [358, 209] width 11 height 11
checkbox input "true"
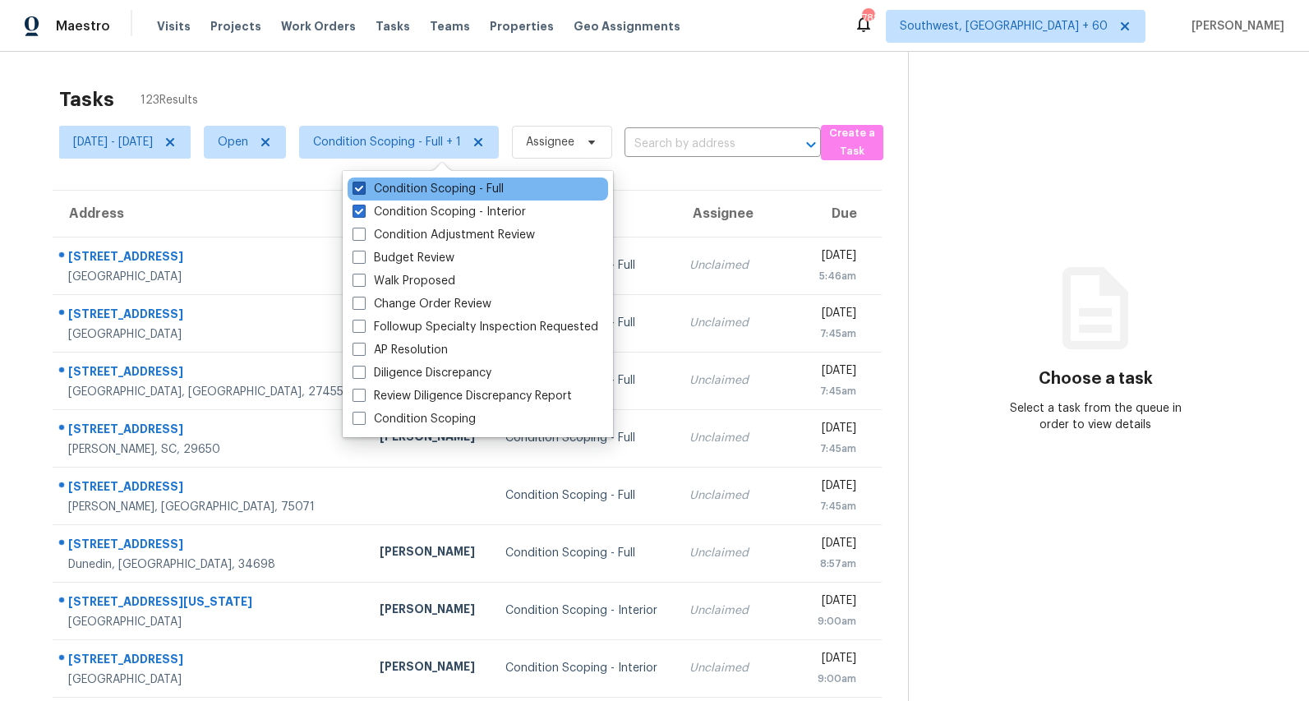
click at [410, 183] on label "Condition Scoping - Full" at bounding box center [428, 189] width 151 height 16
click at [363, 183] on input "Condition Scoping - Full" at bounding box center [358, 186] width 11 height 11
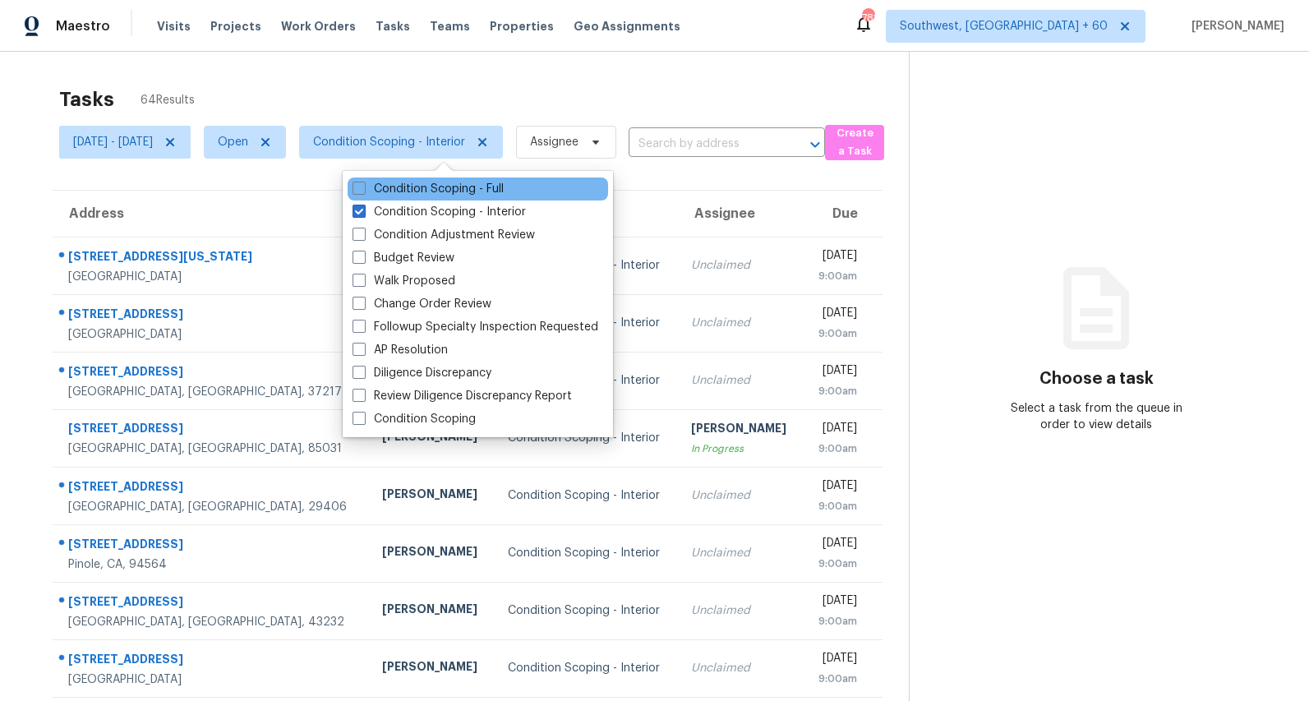
click at [394, 179] on div "Condition Scoping - Full" at bounding box center [478, 189] width 261 height 23
click at [393, 182] on label "Condition Scoping - Full" at bounding box center [428, 189] width 151 height 16
click at [363, 182] on input "Condition Scoping - Full" at bounding box center [358, 186] width 11 height 11
checkbox input "true"
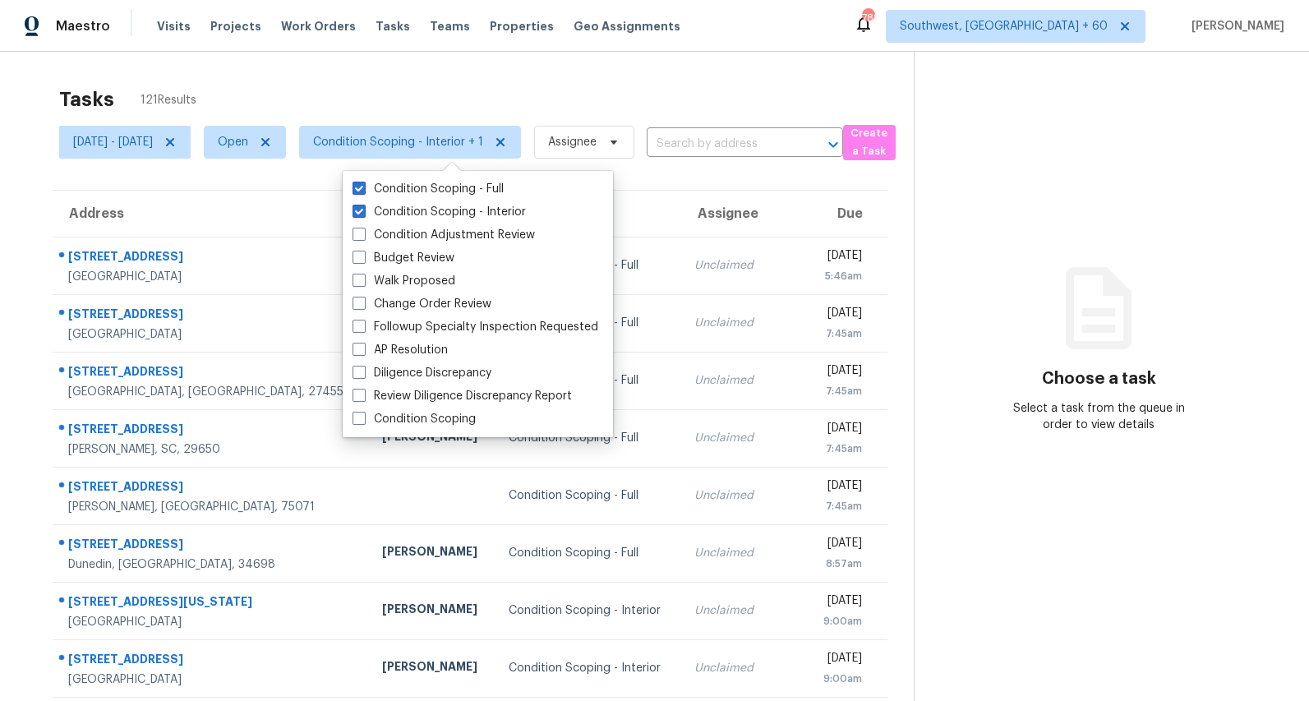
click at [340, 85] on div "Tasks 121 Results" at bounding box center [486, 99] width 855 height 43
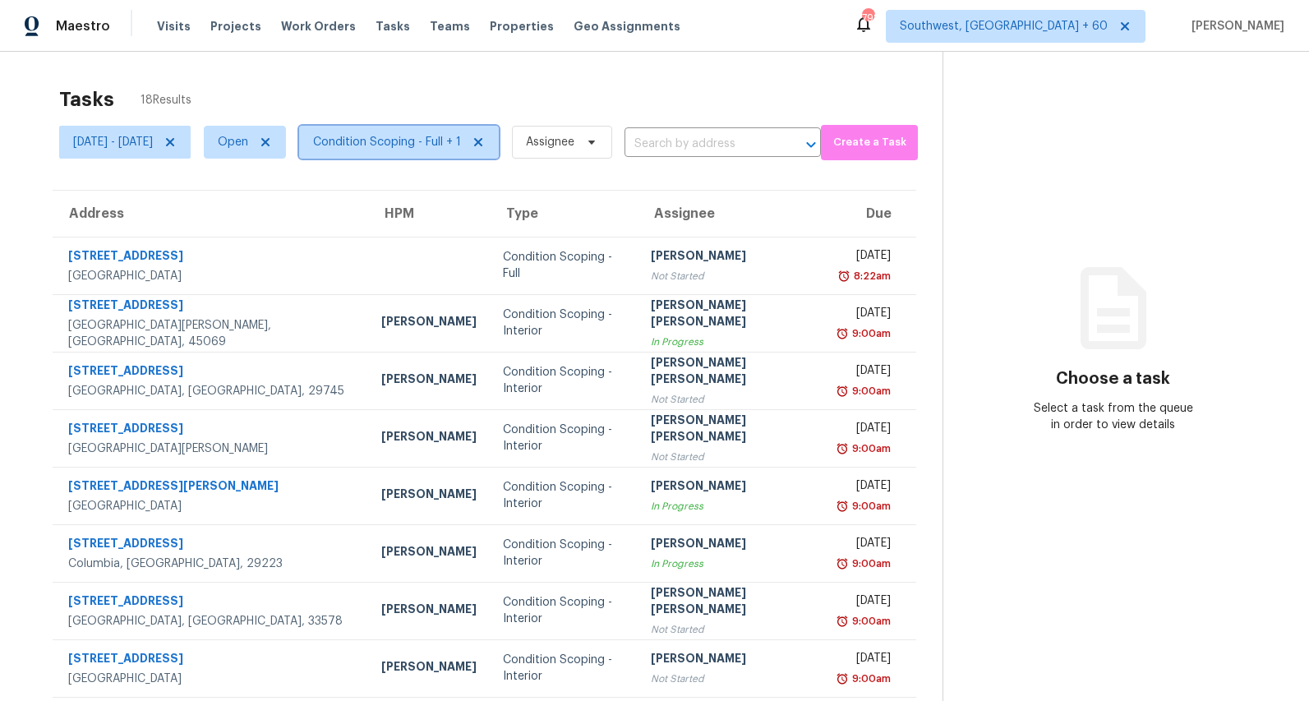
click at [413, 140] on span "Condition Scoping - Full + 1" at bounding box center [387, 142] width 148 height 16
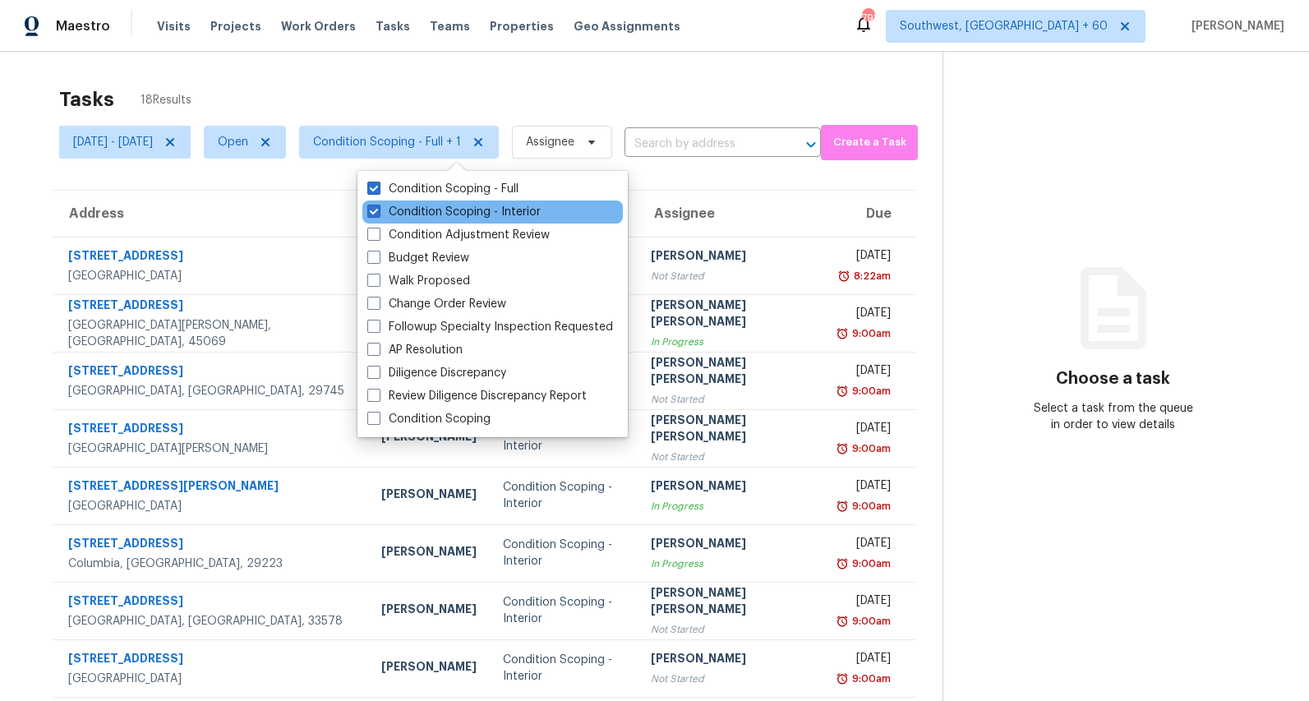
click at [400, 201] on div "Condition Scoping - Interior" at bounding box center [493, 212] width 261 height 23
click at [402, 208] on label "Condition Scoping - Interior" at bounding box center [453, 212] width 173 height 16
click at [378, 208] on input "Condition Scoping - Interior" at bounding box center [372, 209] width 11 height 11
checkbox input "false"
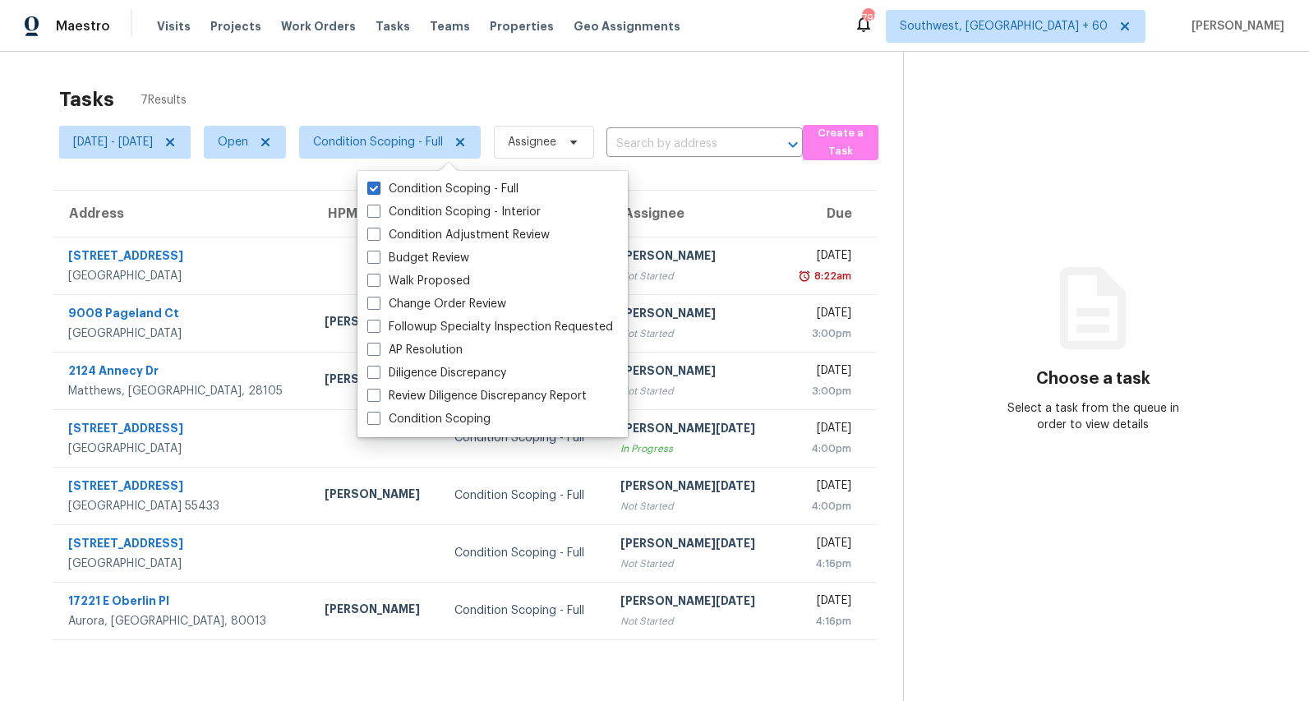
click at [341, 78] on div "Tasks 7 Results" at bounding box center [481, 99] width 844 height 43
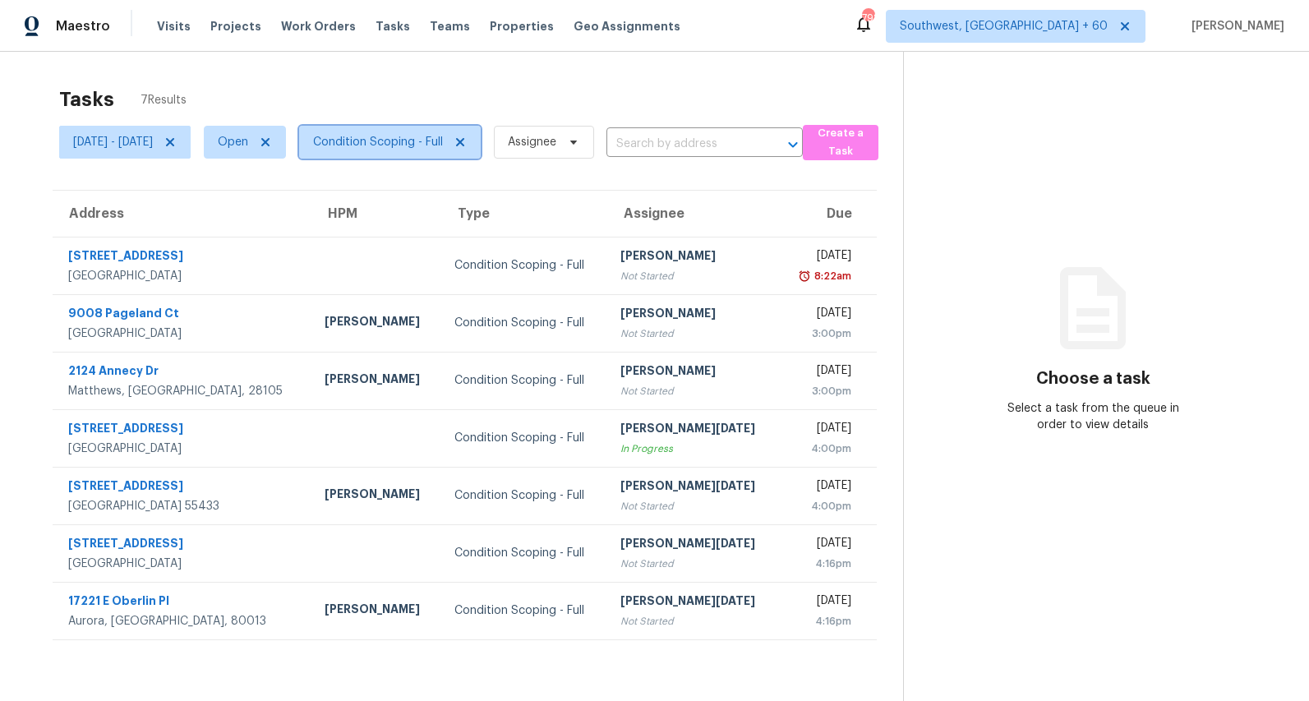
click at [406, 143] on span "Condition Scoping - Full" at bounding box center [378, 142] width 130 height 16
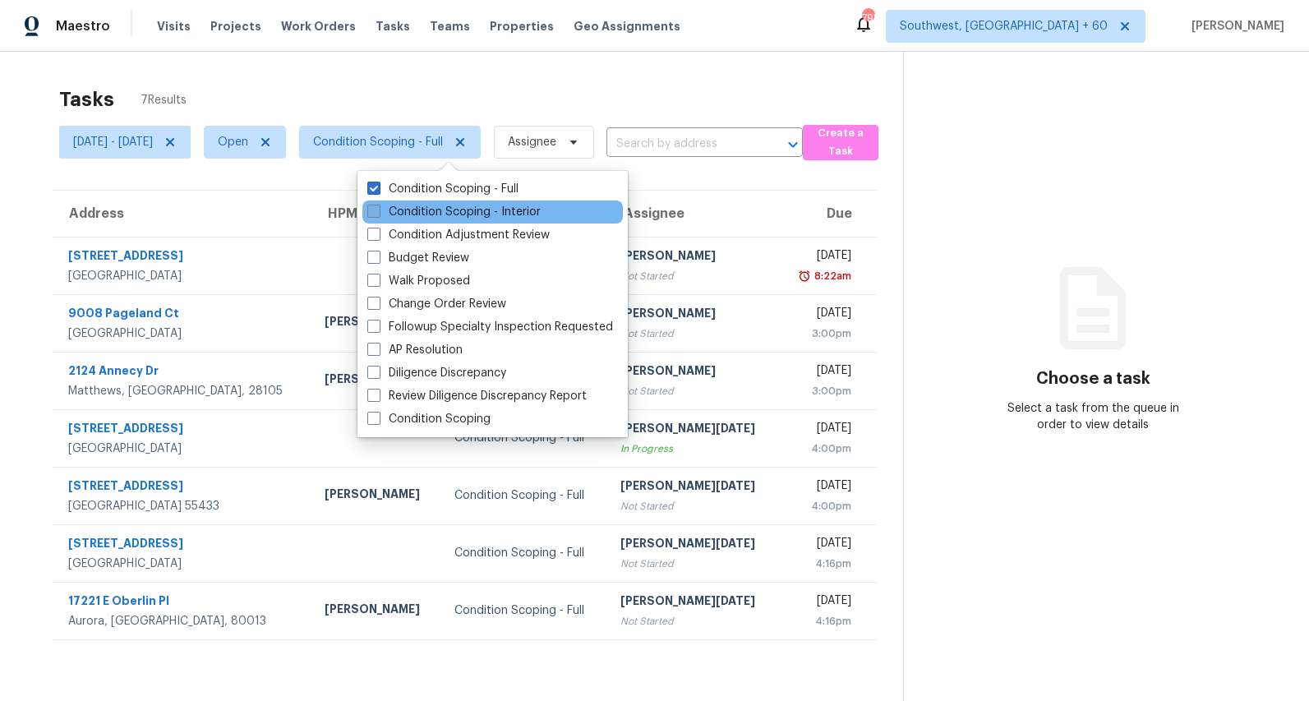
click at [402, 214] on label "Condition Scoping - Interior" at bounding box center [453, 212] width 173 height 16
click at [378, 214] on input "Condition Scoping - Interior" at bounding box center [372, 209] width 11 height 11
checkbox input "true"
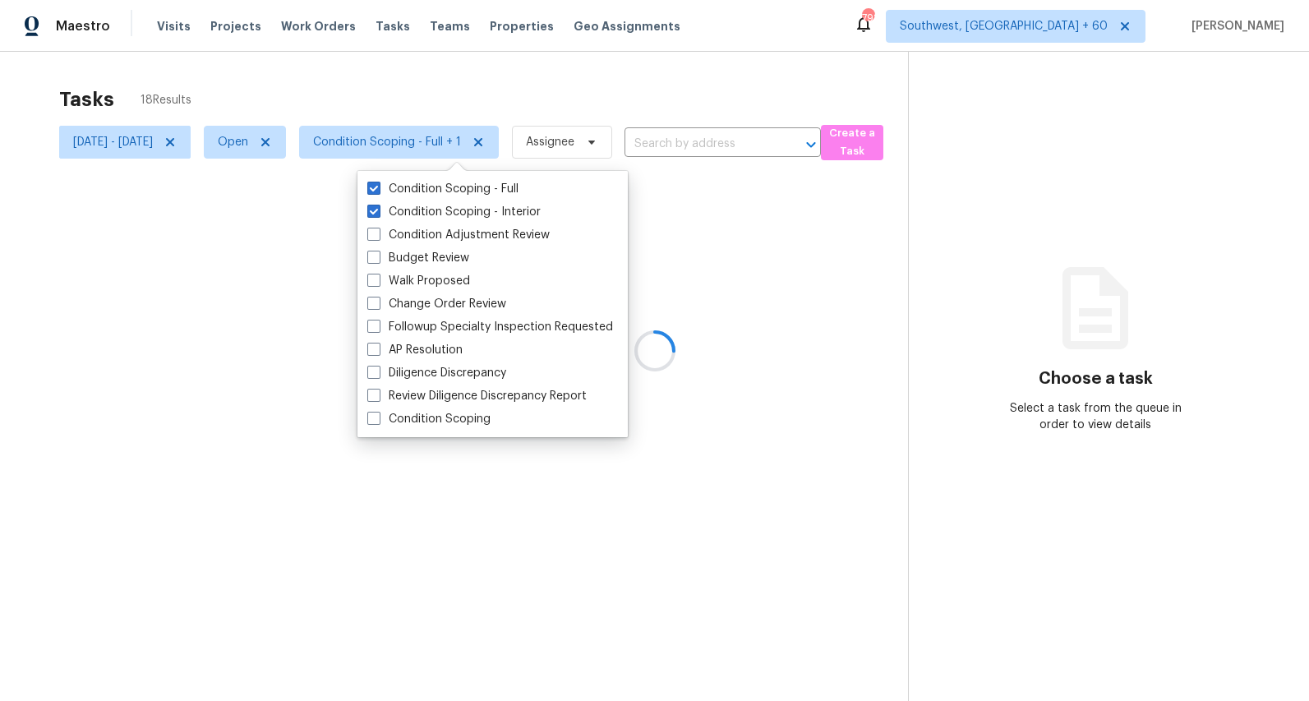
click at [297, 74] on div at bounding box center [654, 350] width 1309 height 701
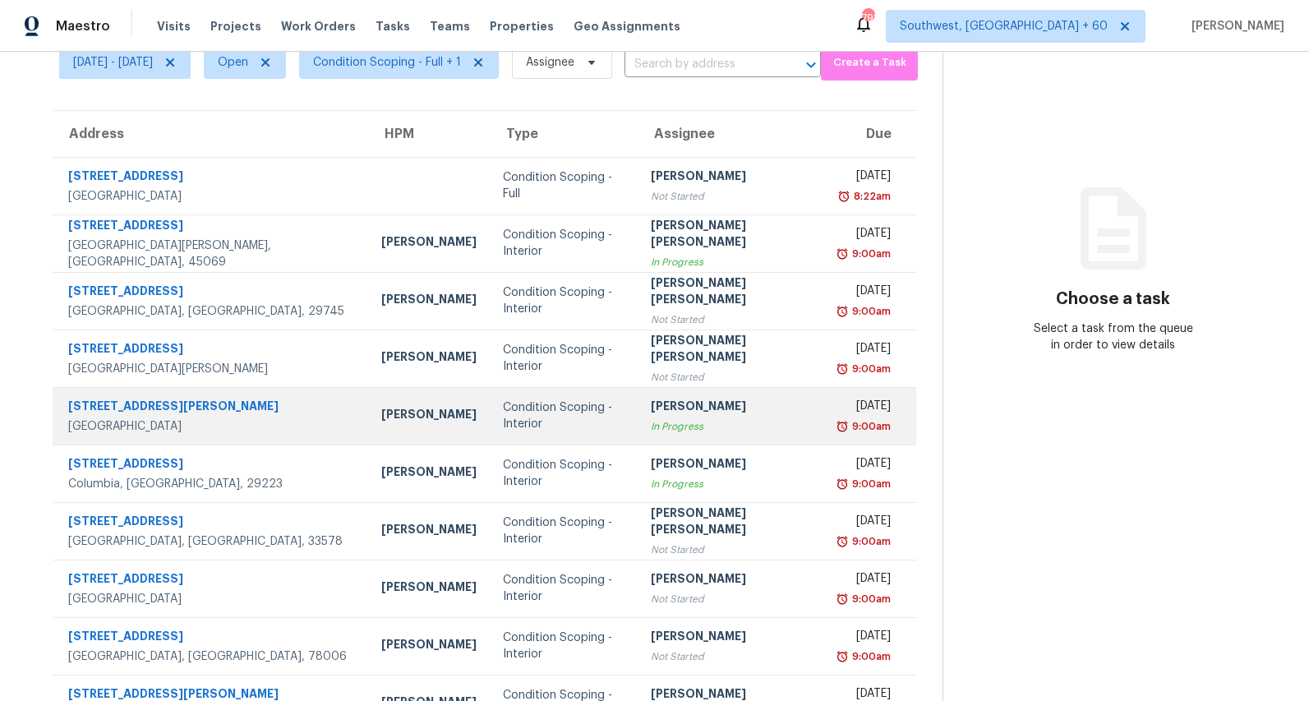
scroll to position [155, 0]
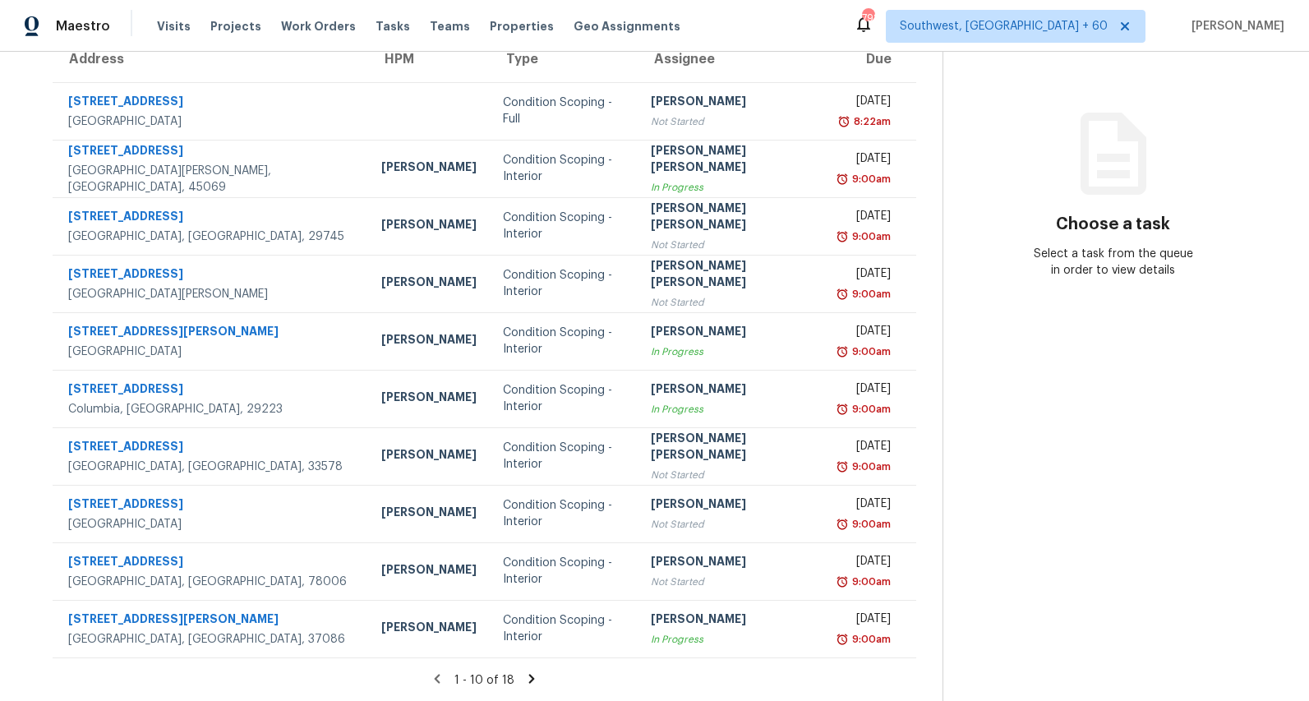
click at [529, 680] on icon at bounding box center [532, 678] width 6 height 9
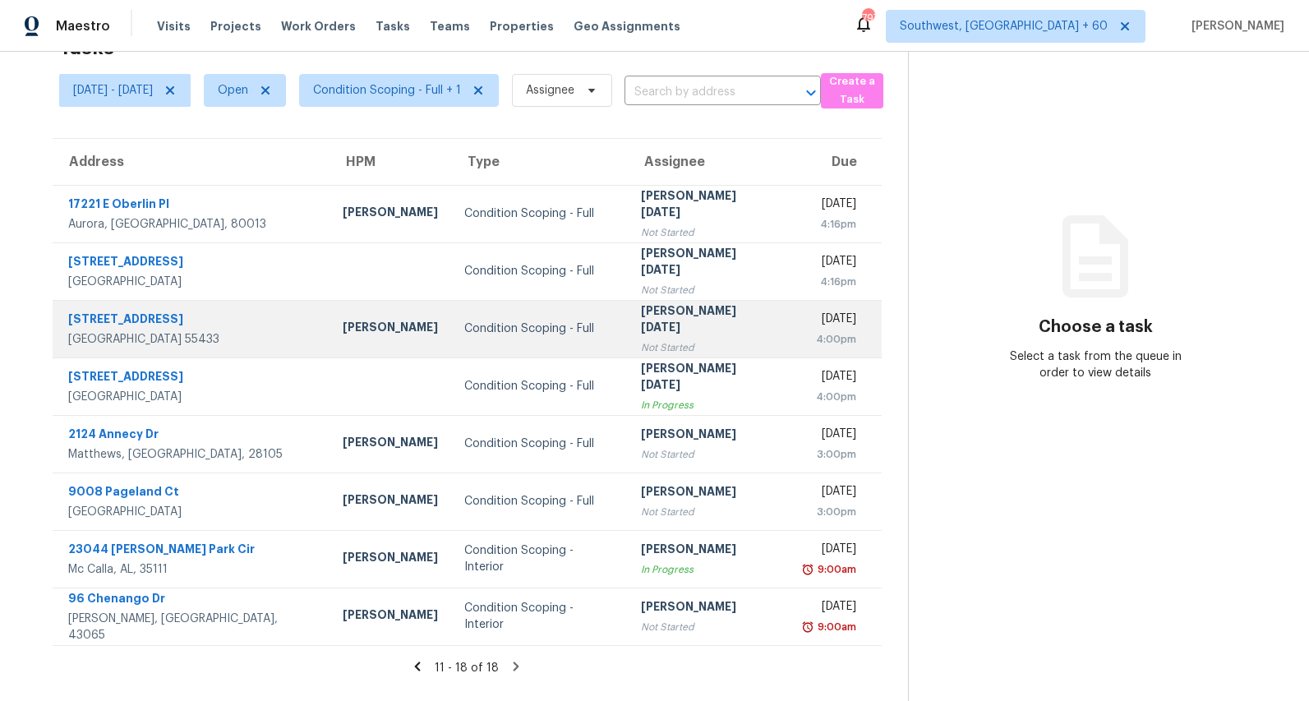
scroll to position [0, 0]
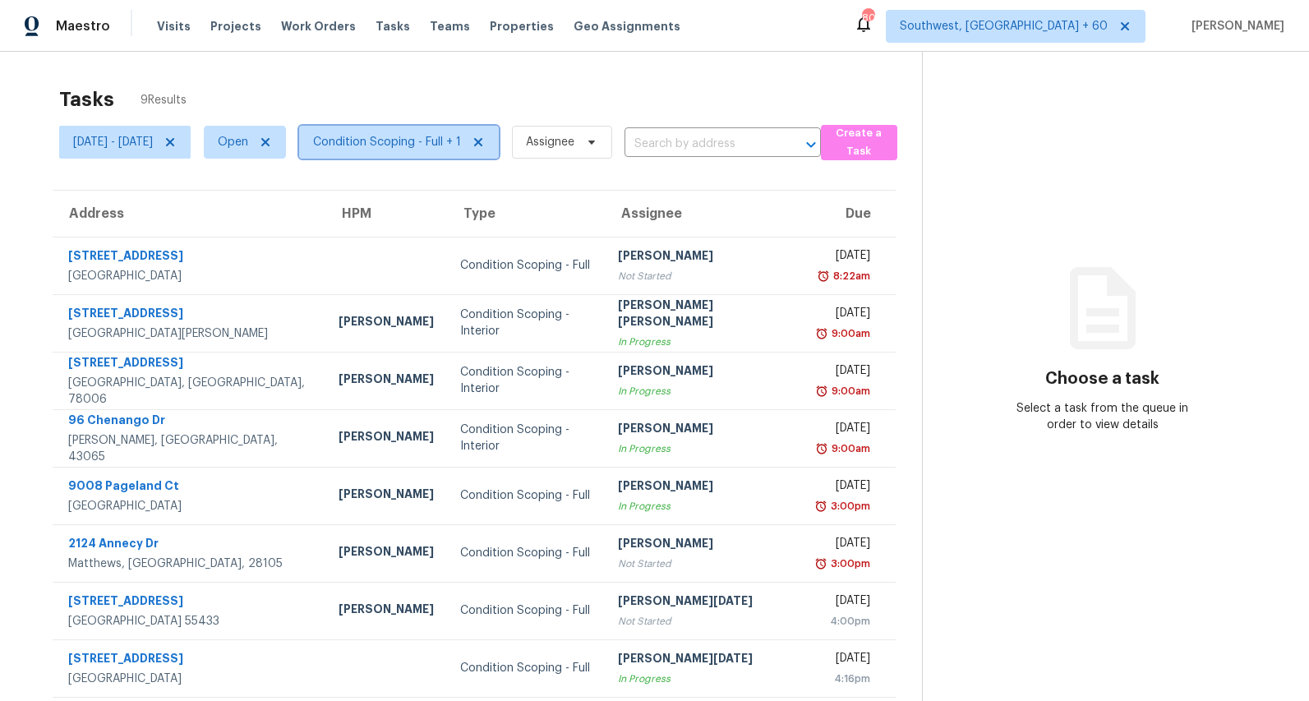
click at [419, 146] on span "Condition Scoping - Full + 1" at bounding box center [387, 142] width 148 height 16
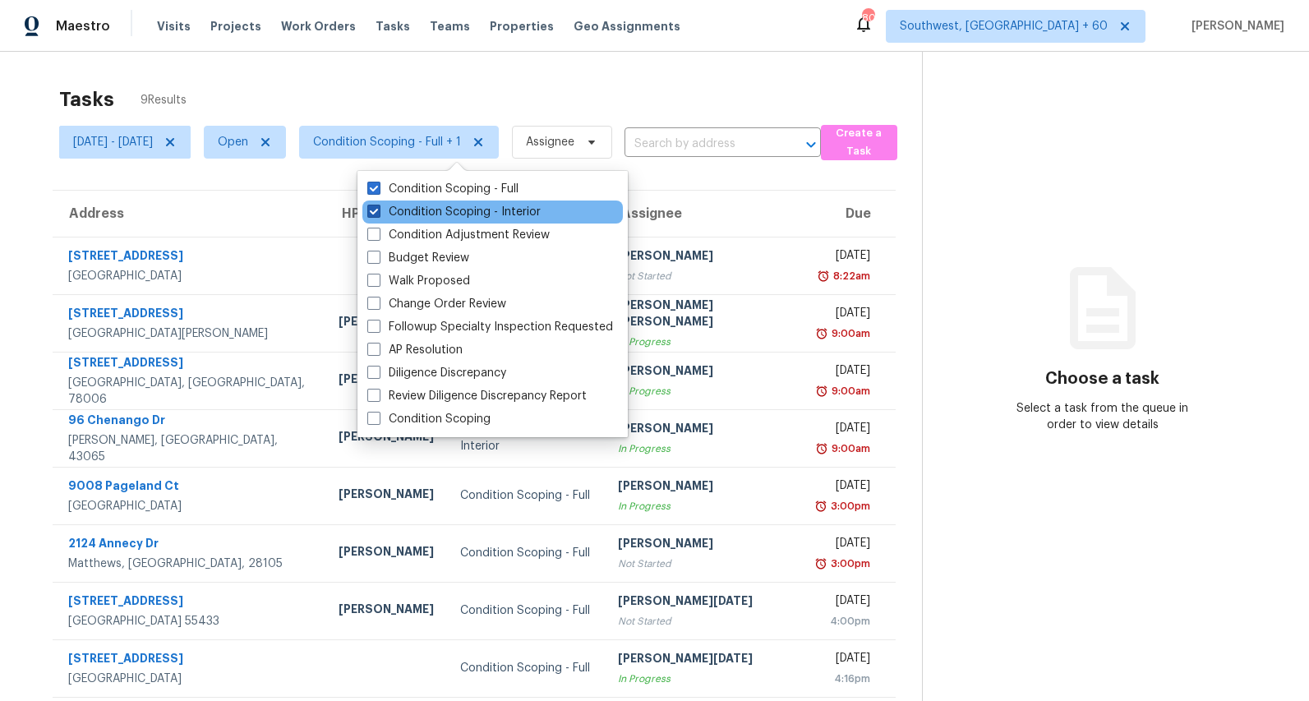
click at [400, 211] on label "Condition Scoping - Interior" at bounding box center [453, 212] width 173 height 16
click at [378, 211] on input "Condition Scoping - Interior" at bounding box center [372, 209] width 11 height 11
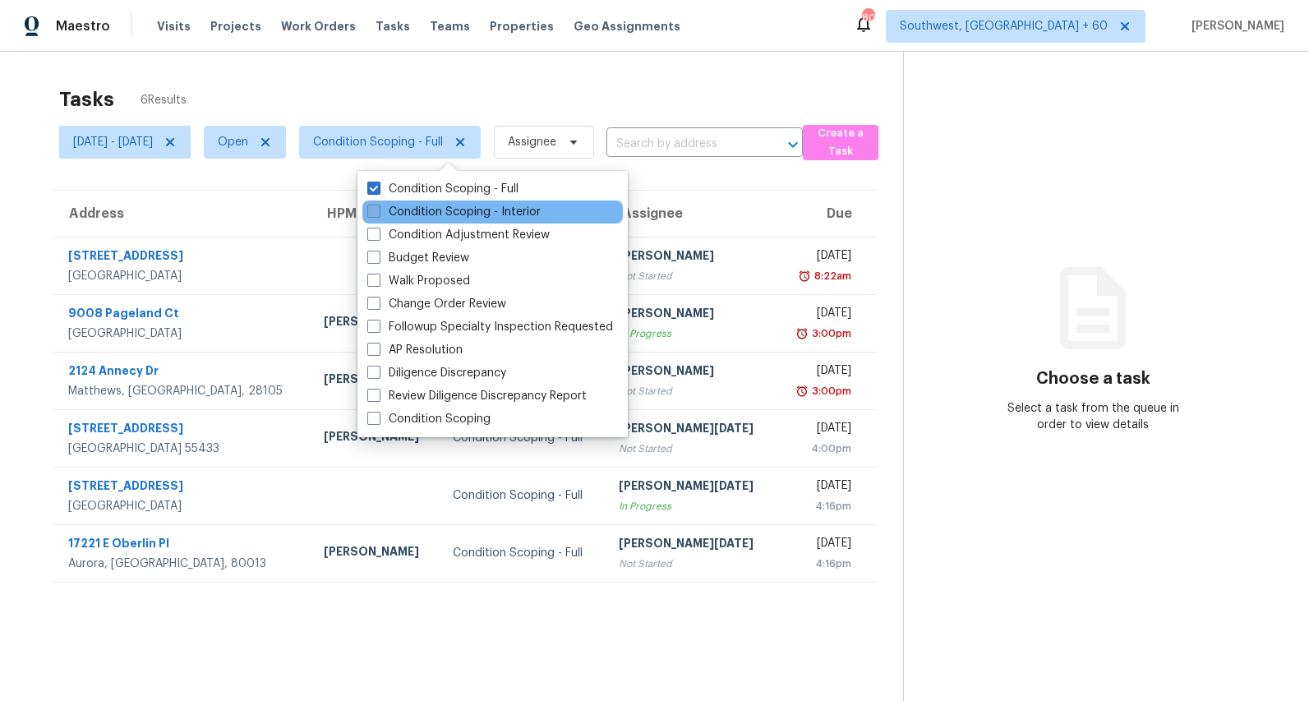
click at [400, 211] on label "Condition Scoping - Interior" at bounding box center [453, 212] width 173 height 16
click at [378, 211] on input "Condition Scoping - Interior" at bounding box center [372, 209] width 11 height 11
checkbox input "true"
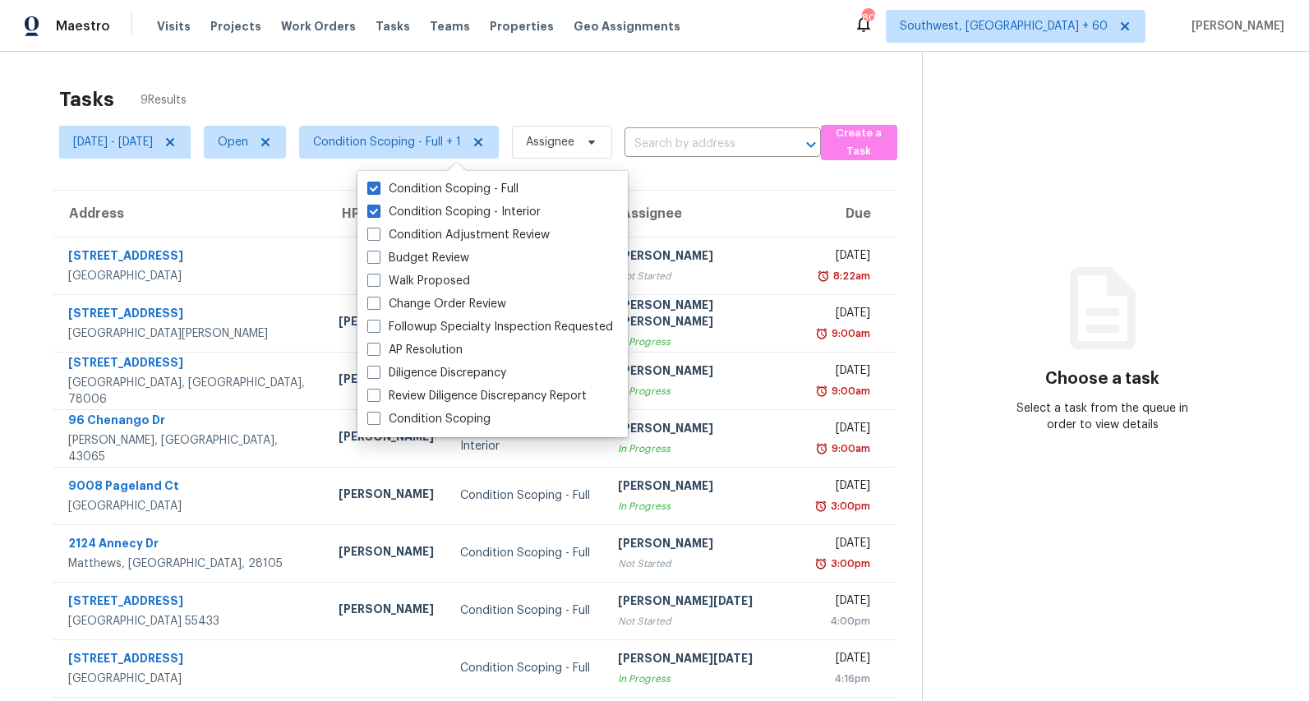
click at [501, 63] on div "Tasks 9 Results Mon, Aug 18 - Thu, Aug 21 Open Condition Scoping - Full + 1 Ass…" at bounding box center [654, 410] width 1309 height 717
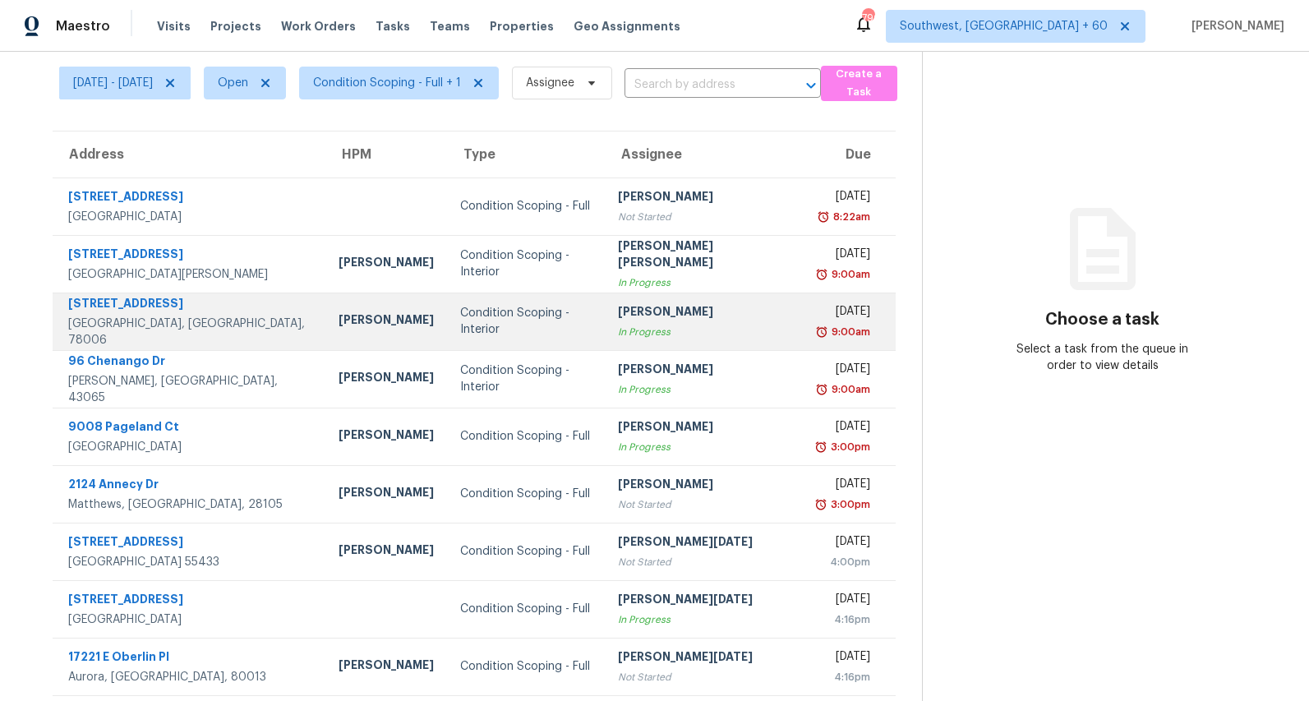
scroll to position [67, 0]
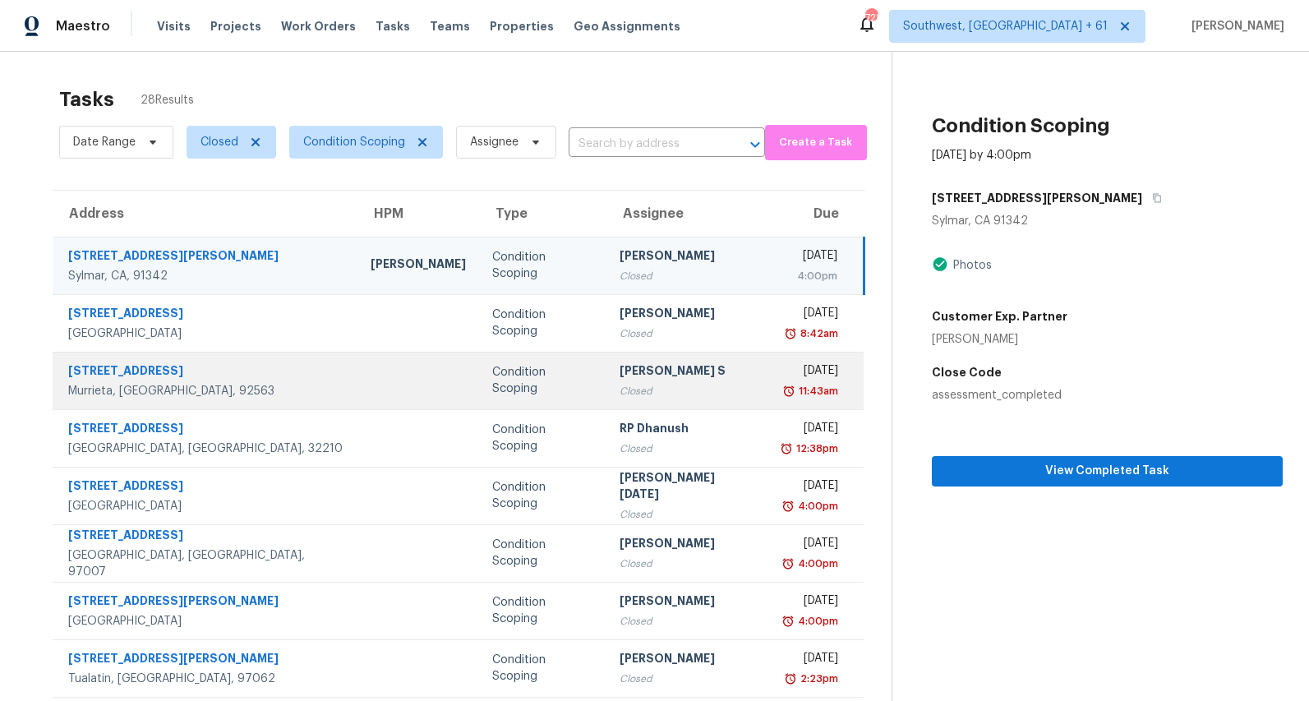
scroll to position [52, 0]
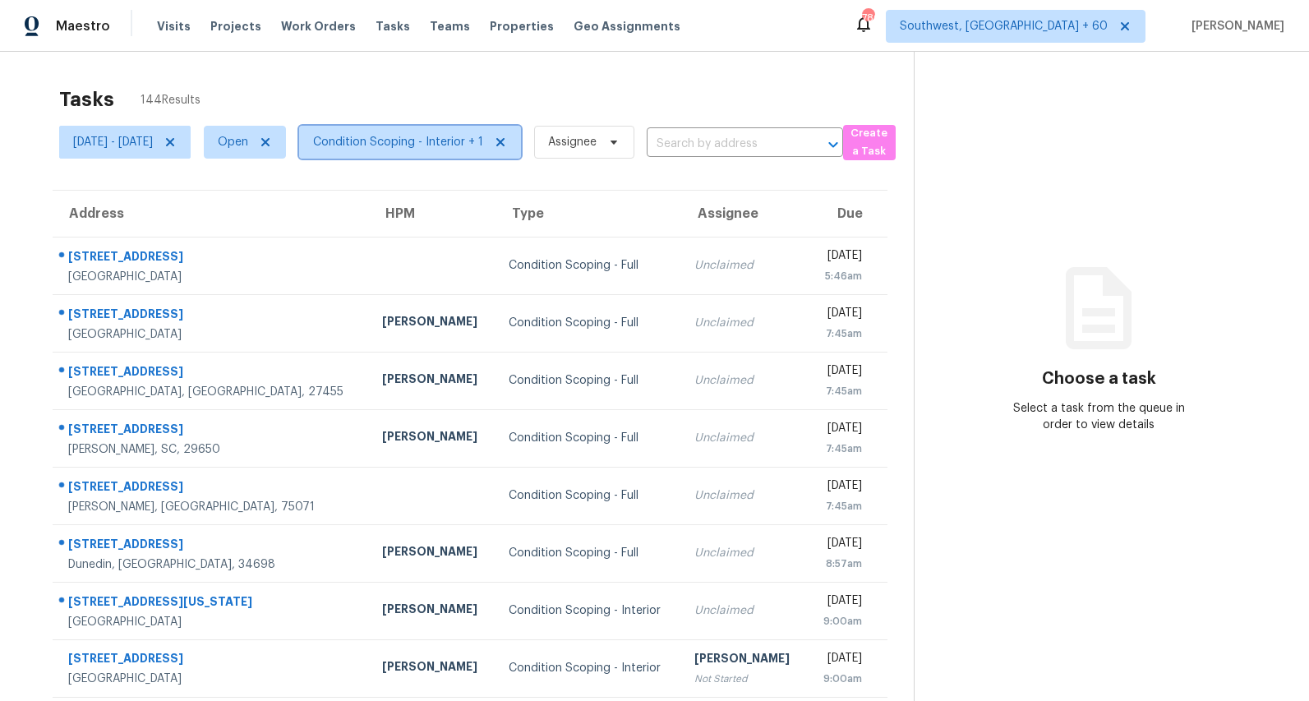
click at [441, 142] on span "Condition Scoping - Interior + 1" at bounding box center [398, 142] width 170 height 16
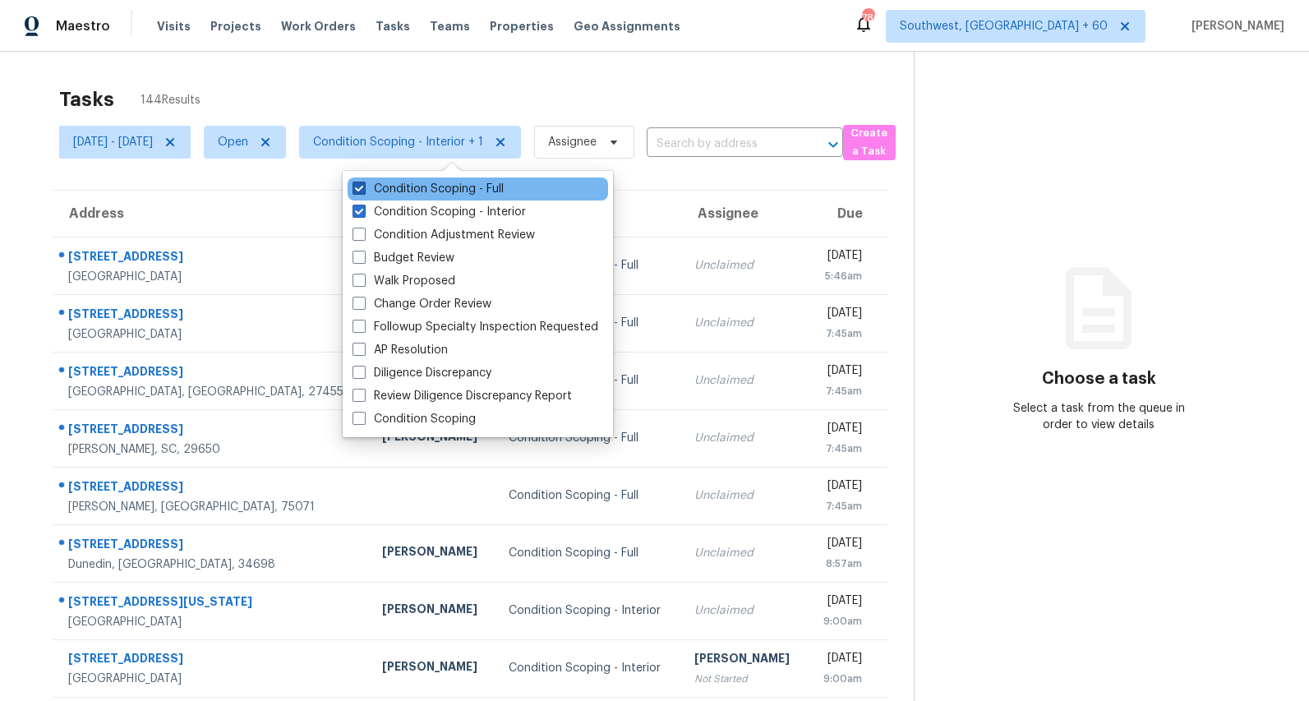
click at [422, 192] on label "Condition Scoping - Full" at bounding box center [428, 189] width 151 height 16
click at [363, 192] on input "Condition Scoping - Full" at bounding box center [358, 186] width 11 height 11
checkbox input "false"
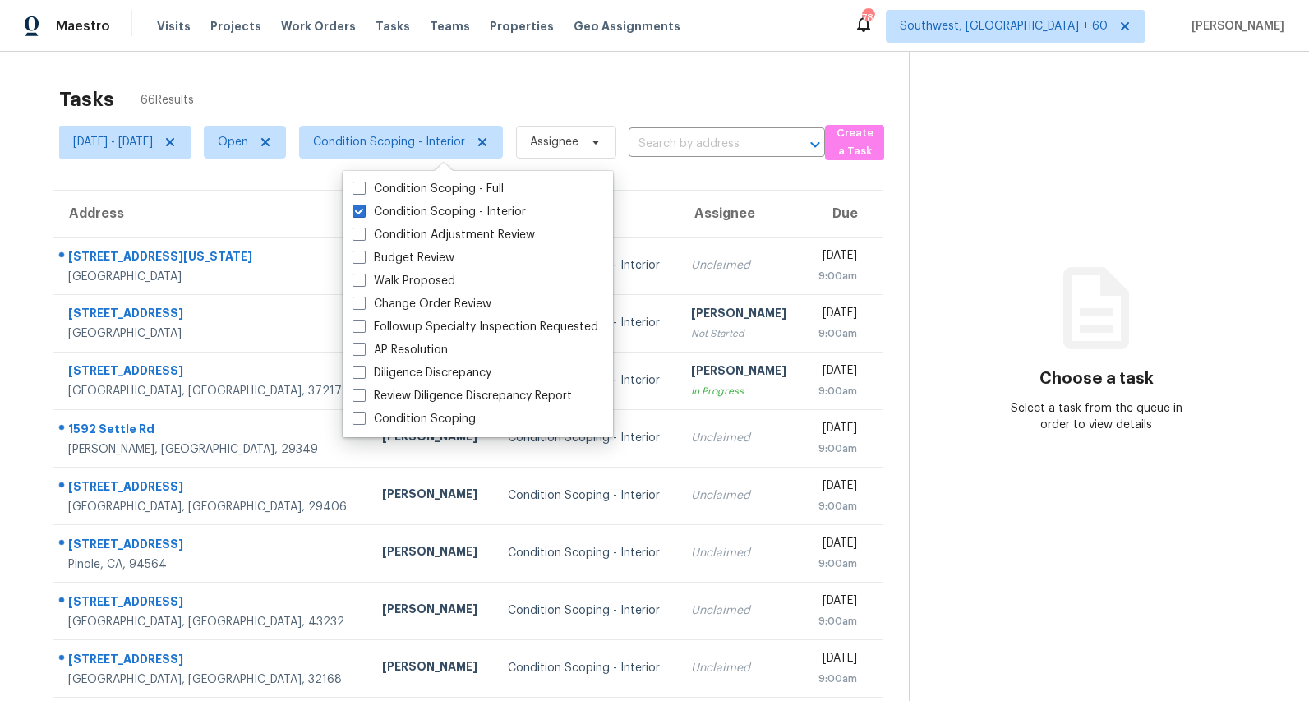
click at [381, 78] on div "Tasks 66 Results" at bounding box center [484, 99] width 850 height 43
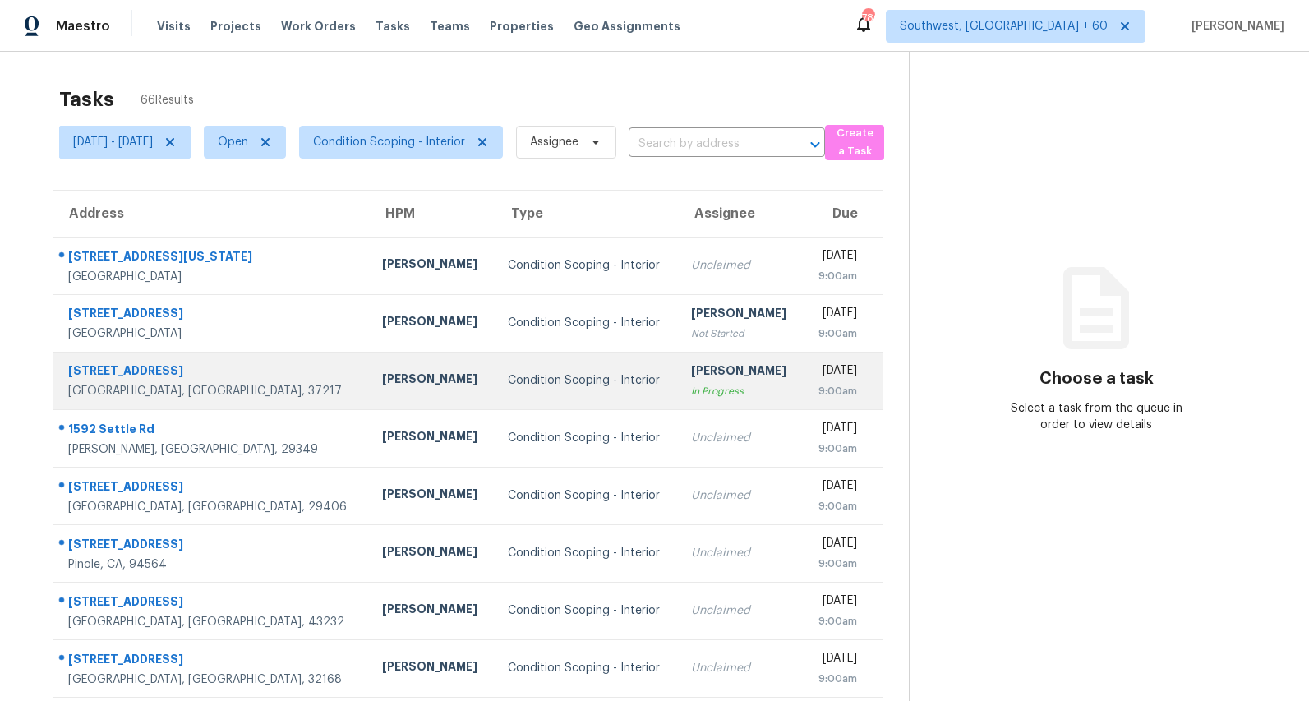
scroll to position [155, 0]
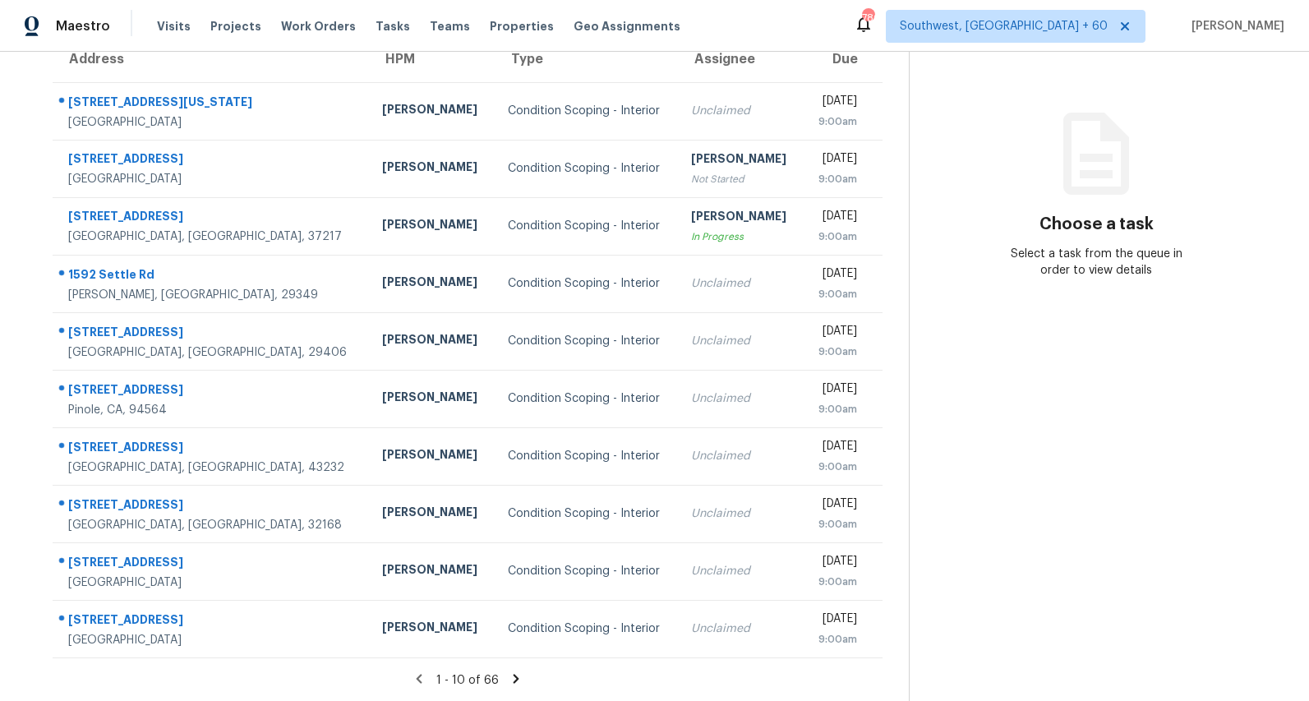
click at [519, 675] on icon at bounding box center [517, 678] width 6 height 9
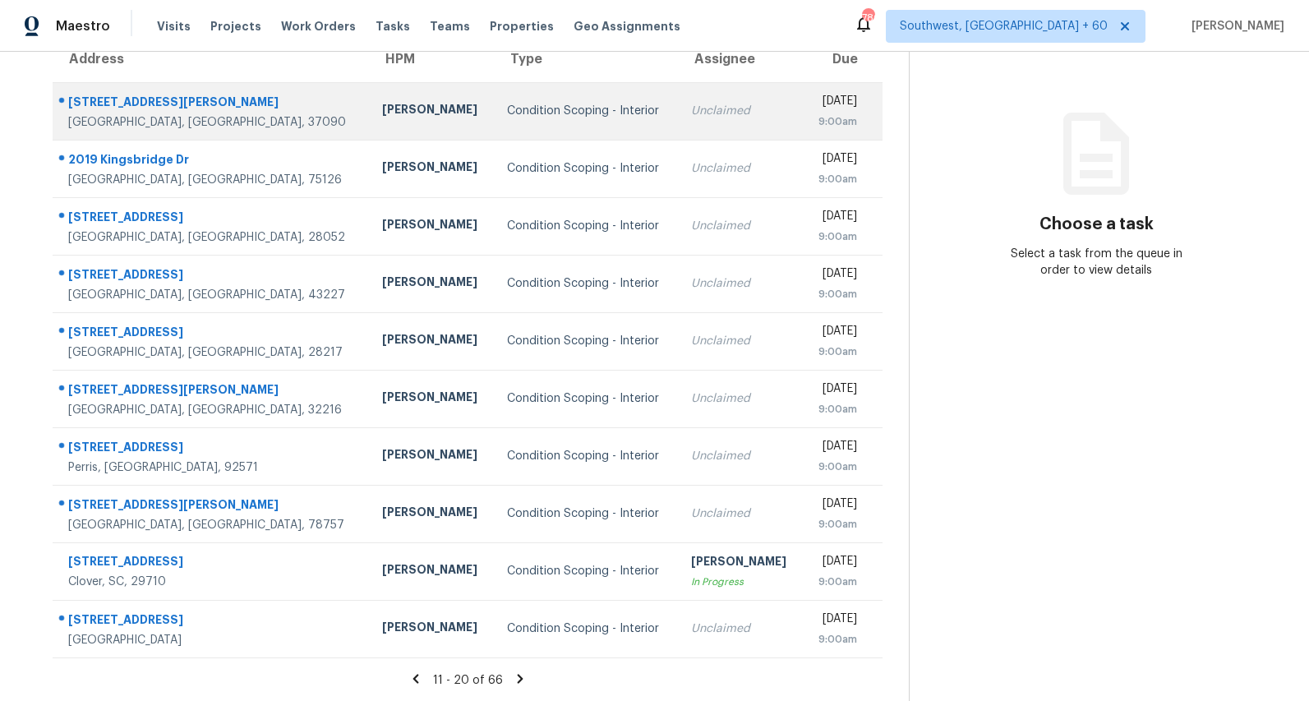
scroll to position [0, 0]
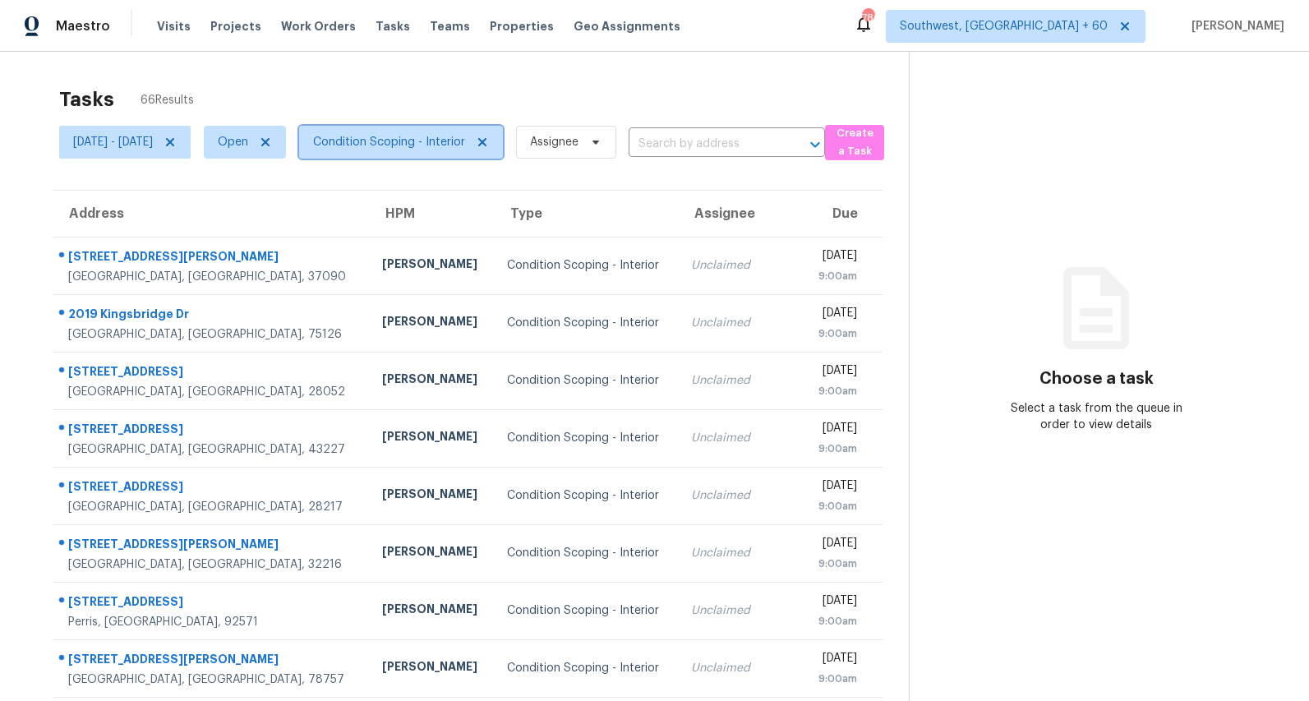
click at [455, 153] on span "Condition Scoping - Interior" at bounding box center [401, 142] width 204 height 33
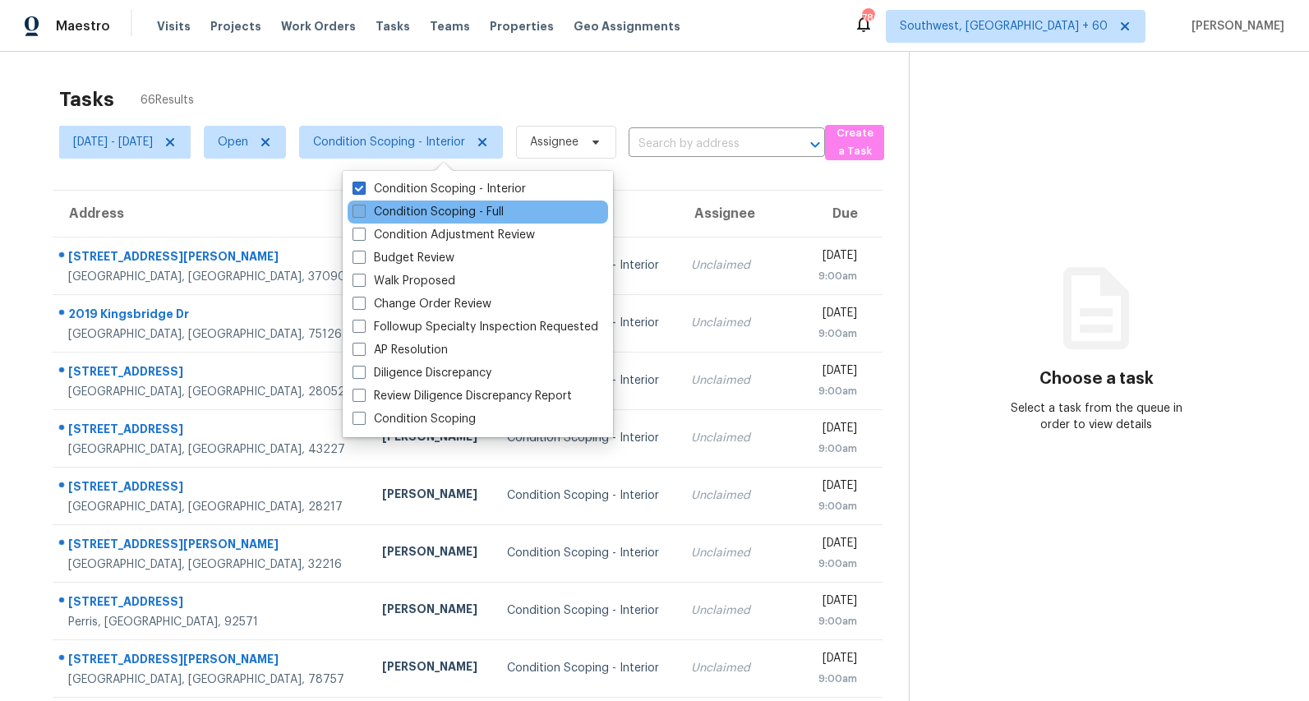
click at [425, 208] on label "Condition Scoping - Full" at bounding box center [428, 212] width 151 height 16
click at [363, 208] on input "Condition Scoping - Full" at bounding box center [358, 209] width 11 height 11
checkbox input "true"
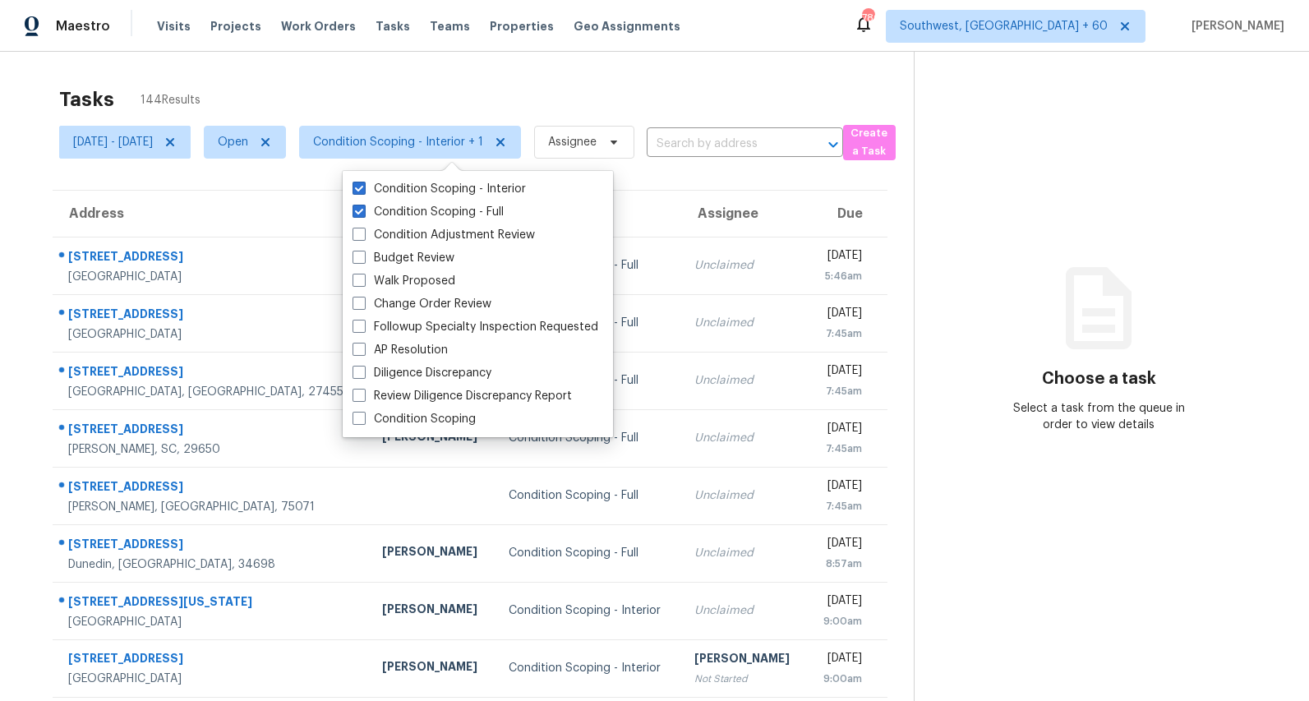
click at [208, 59] on div "Tasks 144 Results Fri, Aug 22 - Fri, Aug 22 Open Condition Scoping - Interior +…" at bounding box center [654, 454] width 1309 height 805
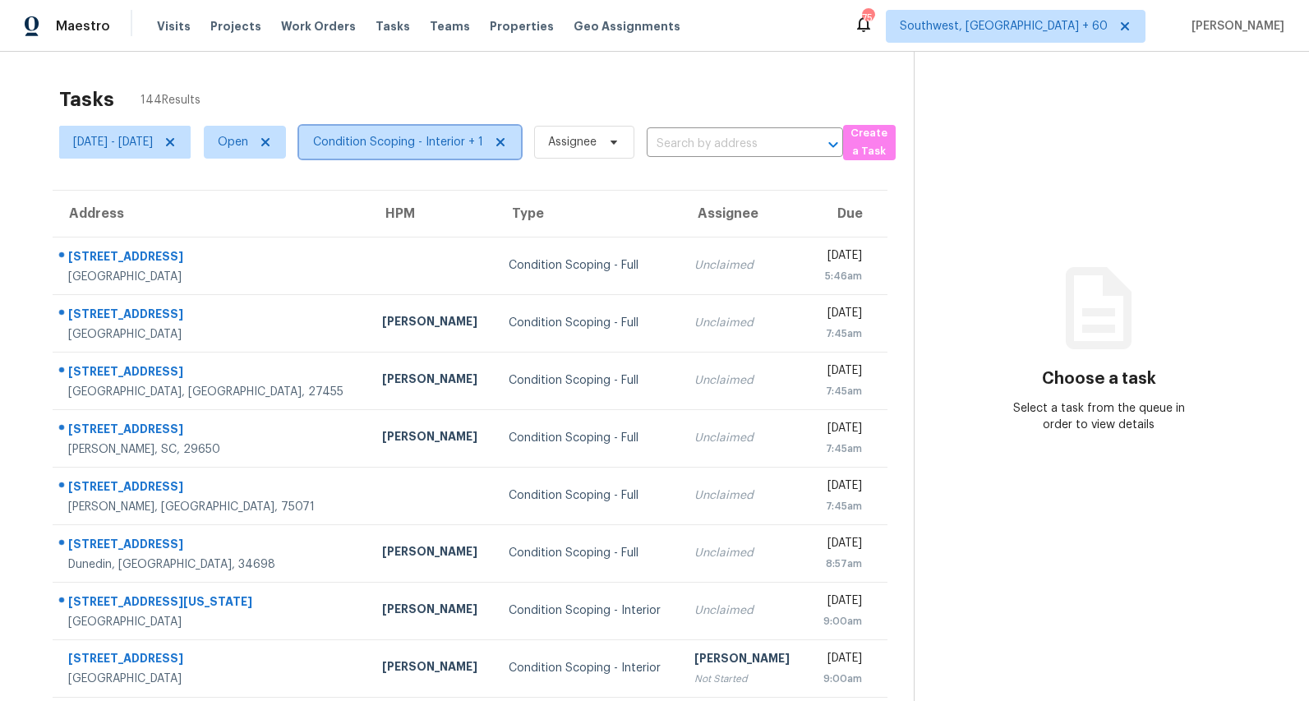
click at [450, 151] on span "Condition Scoping - Interior + 1" at bounding box center [410, 142] width 222 height 33
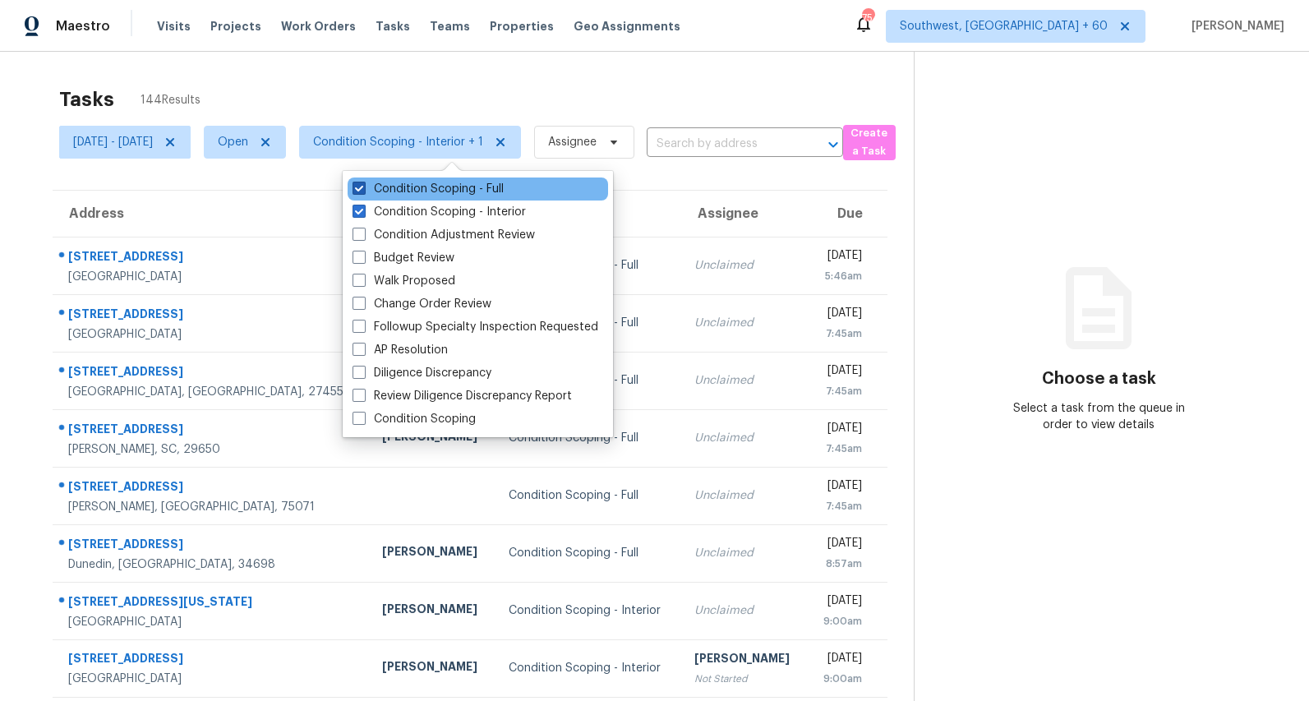
click at [446, 195] on label "Condition Scoping - Full" at bounding box center [428, 189] width 151 height 16
click at [363, 192] on input "Condition Scoping - Full" at bounding box center [358, 186] width 11 height 11
checkbox input "false"
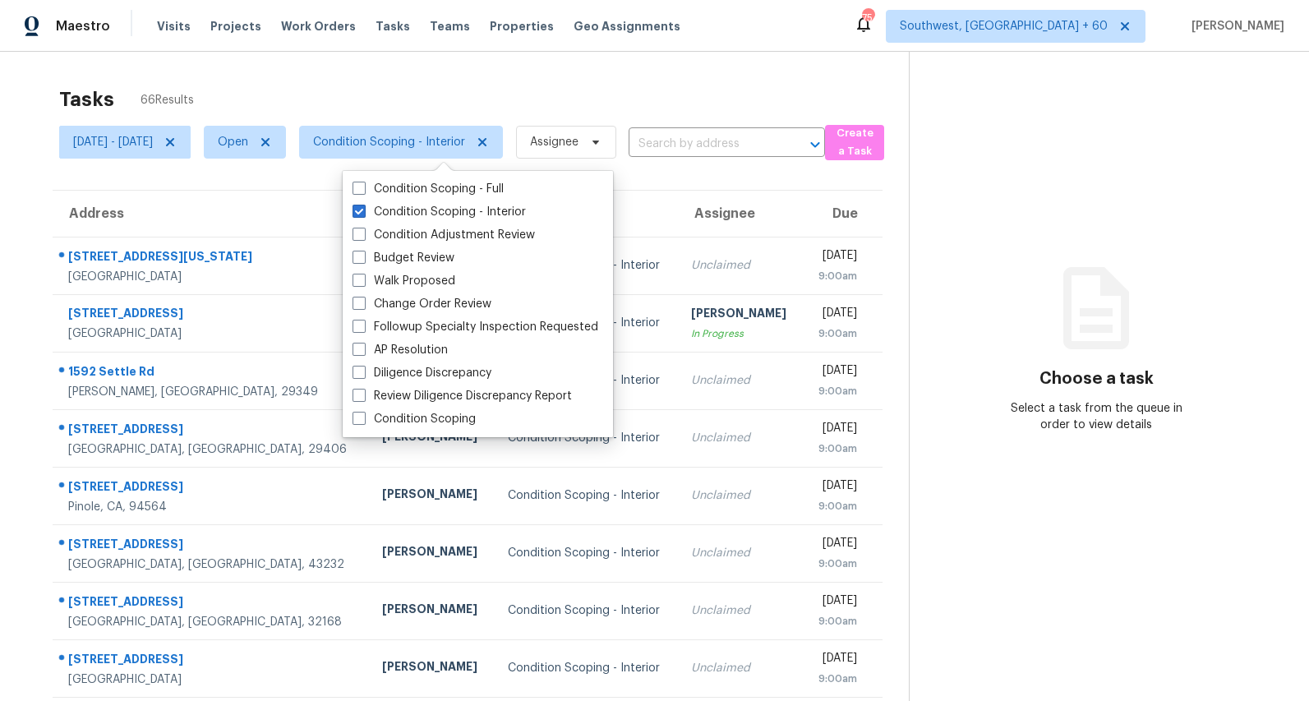
click at [339, 75] on div "Tasks 66 Results Fri, Aug 22 - Fri, Aug 22 Open Condition Scoping - Interior As…" at bounding box center [654, 454] width 1309 height 805
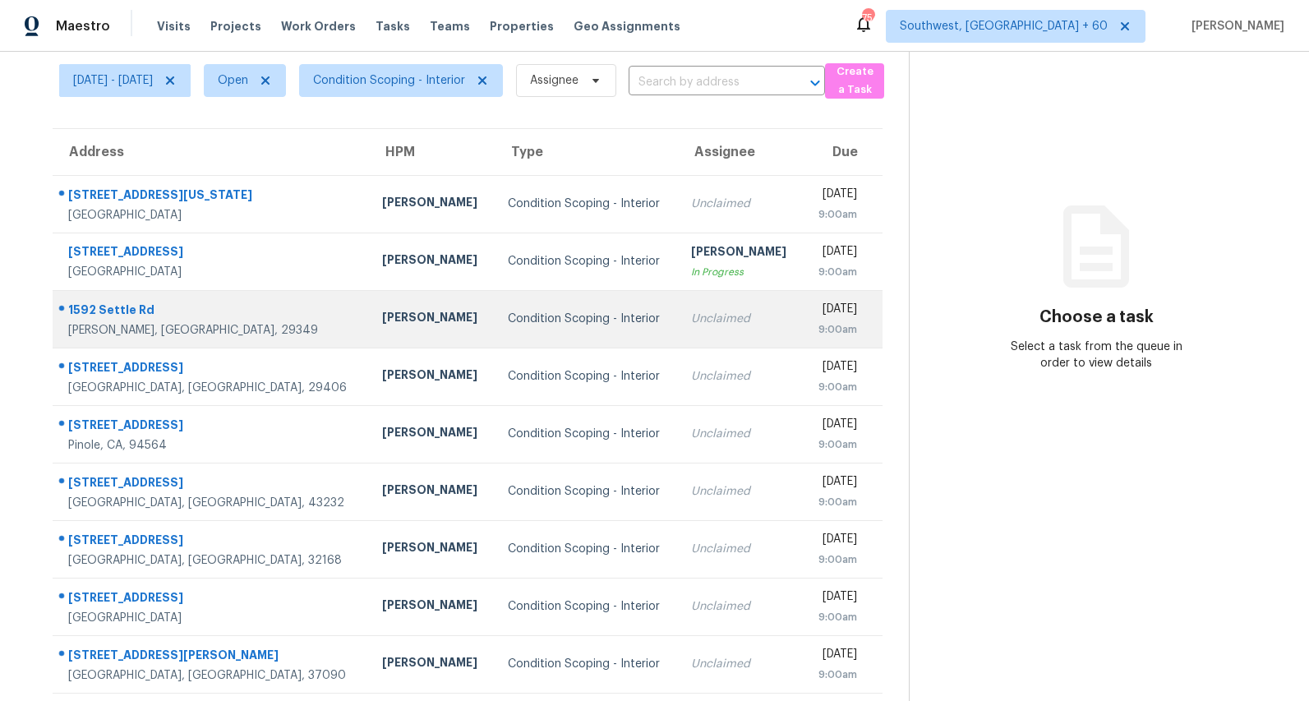
scroll to position [155, 0]
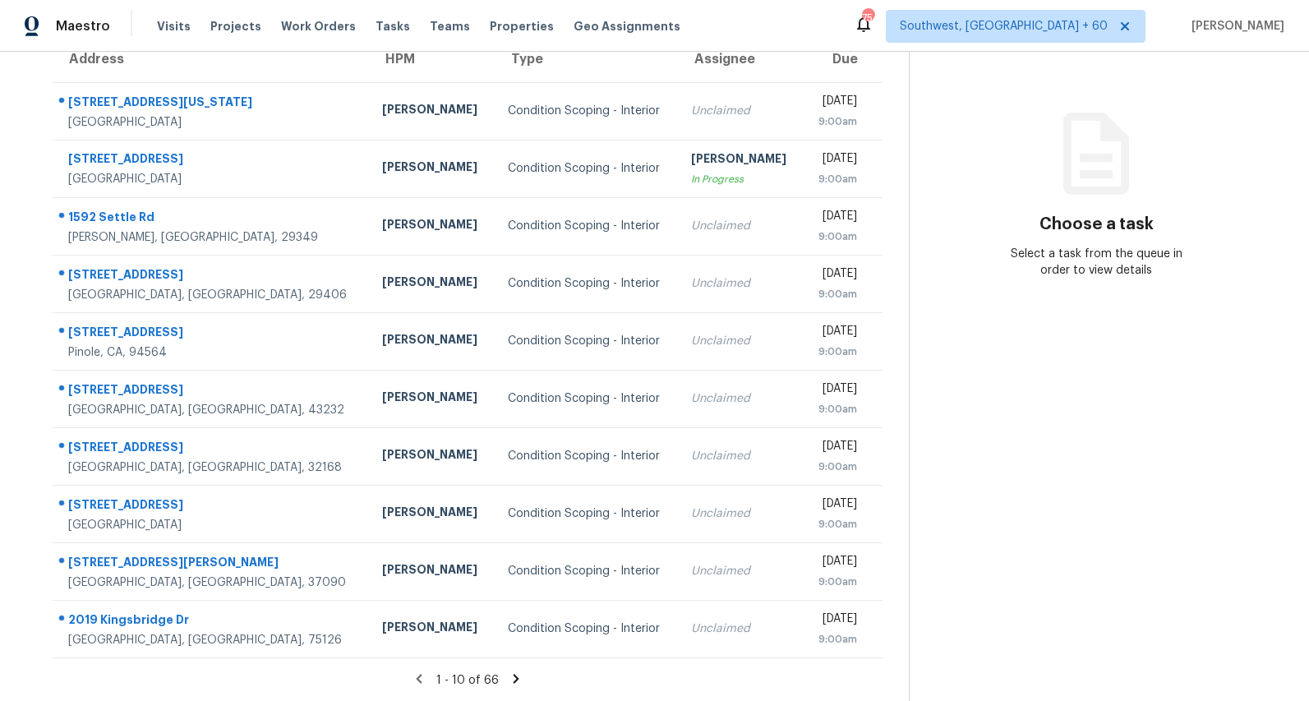
click at [520, 678] on icon at bounding box center [517, 678] width 6 height 9
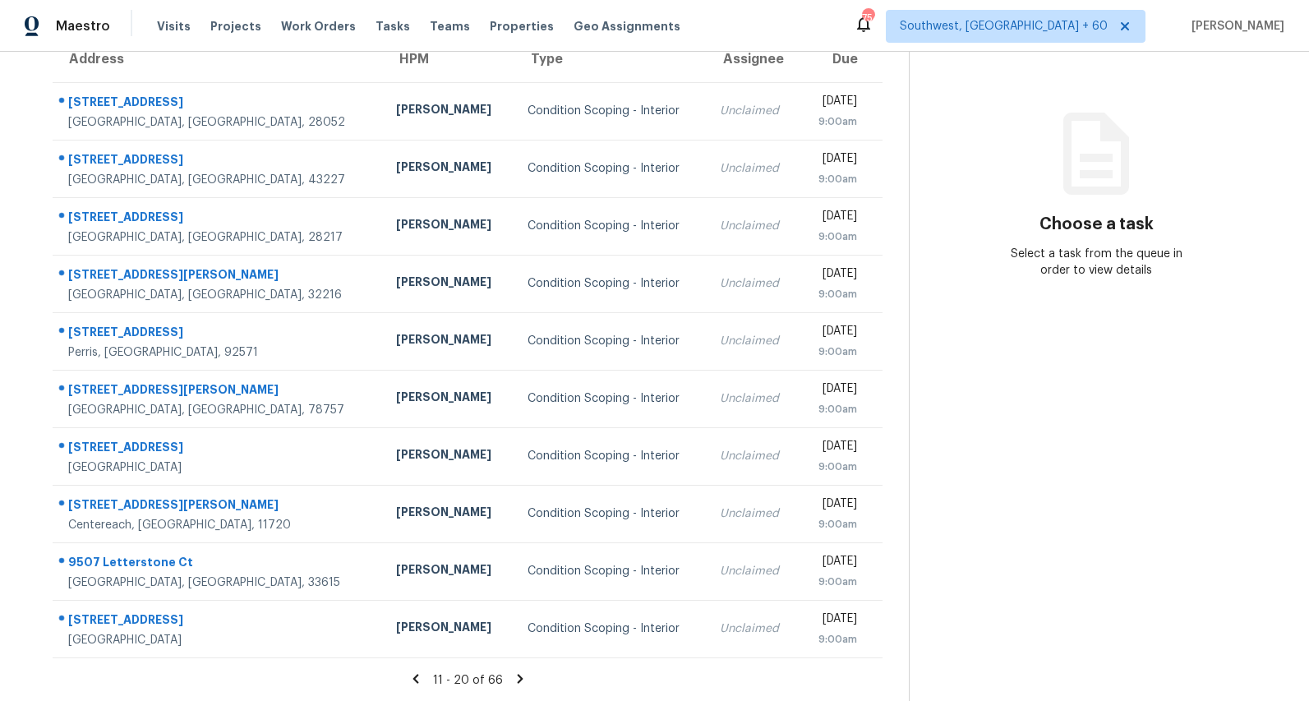
click at [521, 678] on icon at bounding box center [520, 679] width 15 height 15
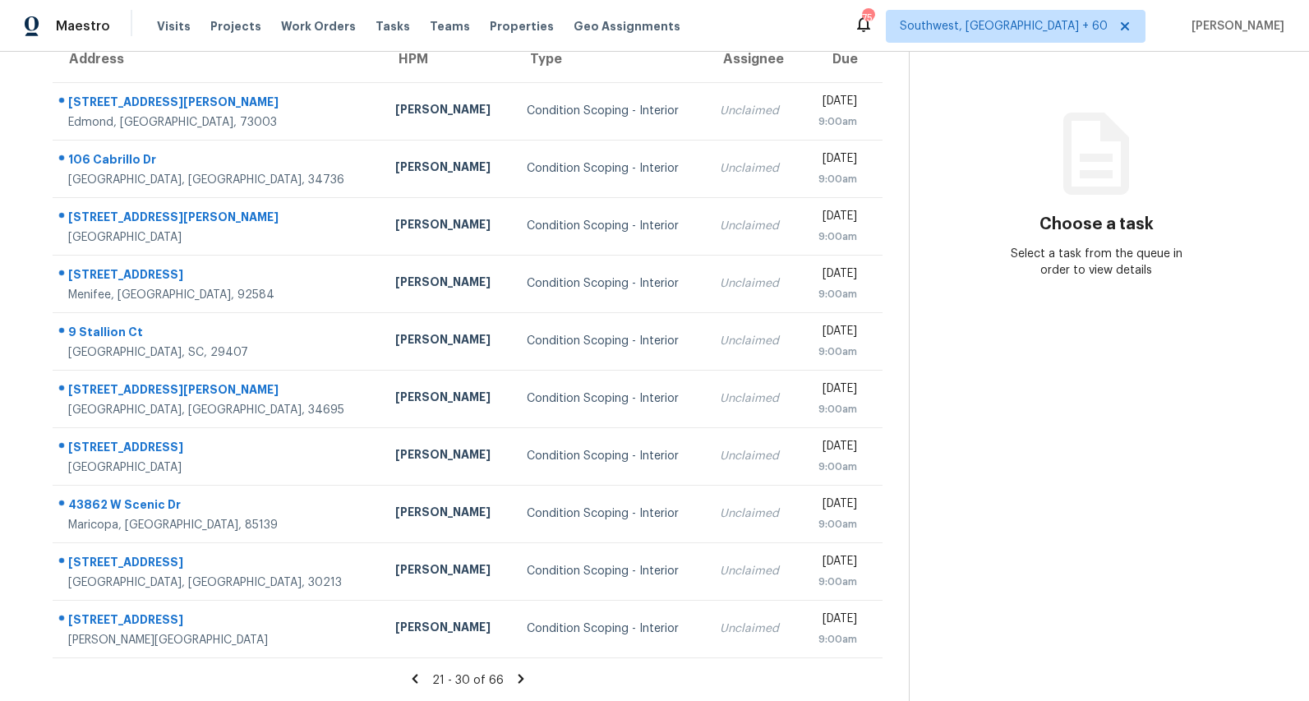
click at [418, 676] on icon at bounding box center [415, 678] width 6 height 9
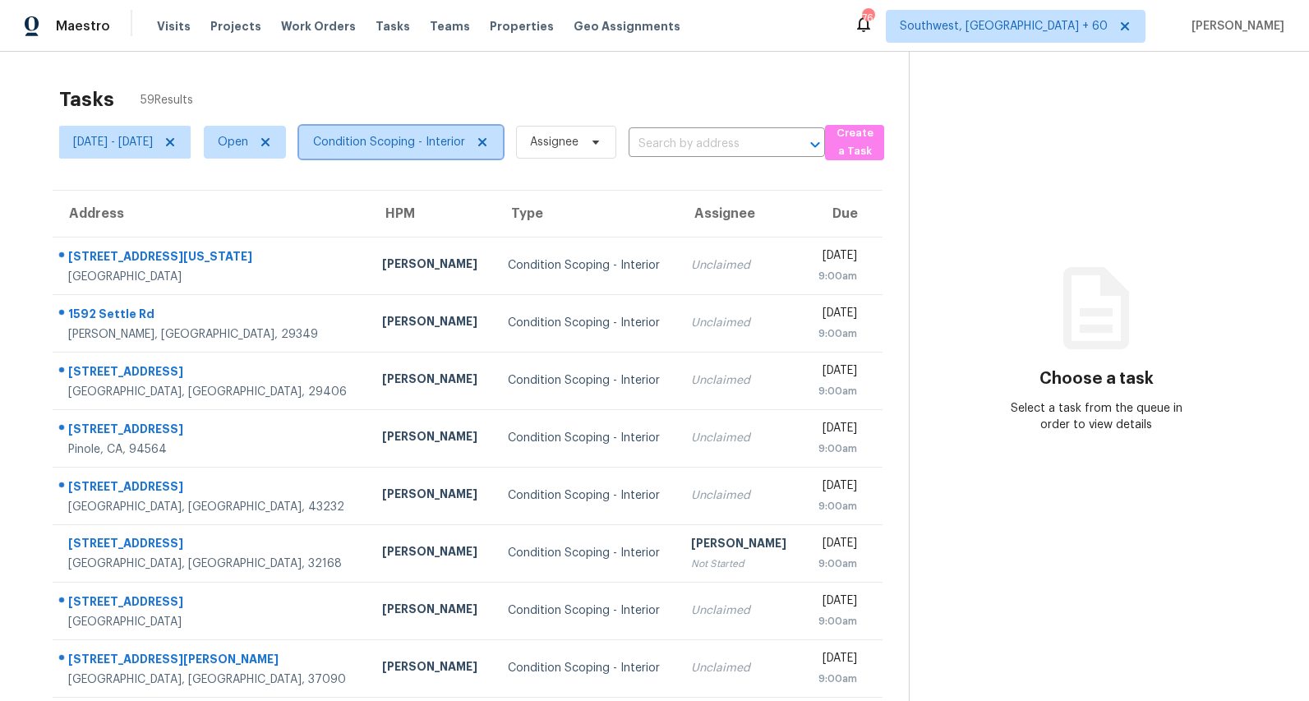
click at [450, 148] on span "Condition Scoping - Interior" at bounding box center [389, 142] width 152 height 16
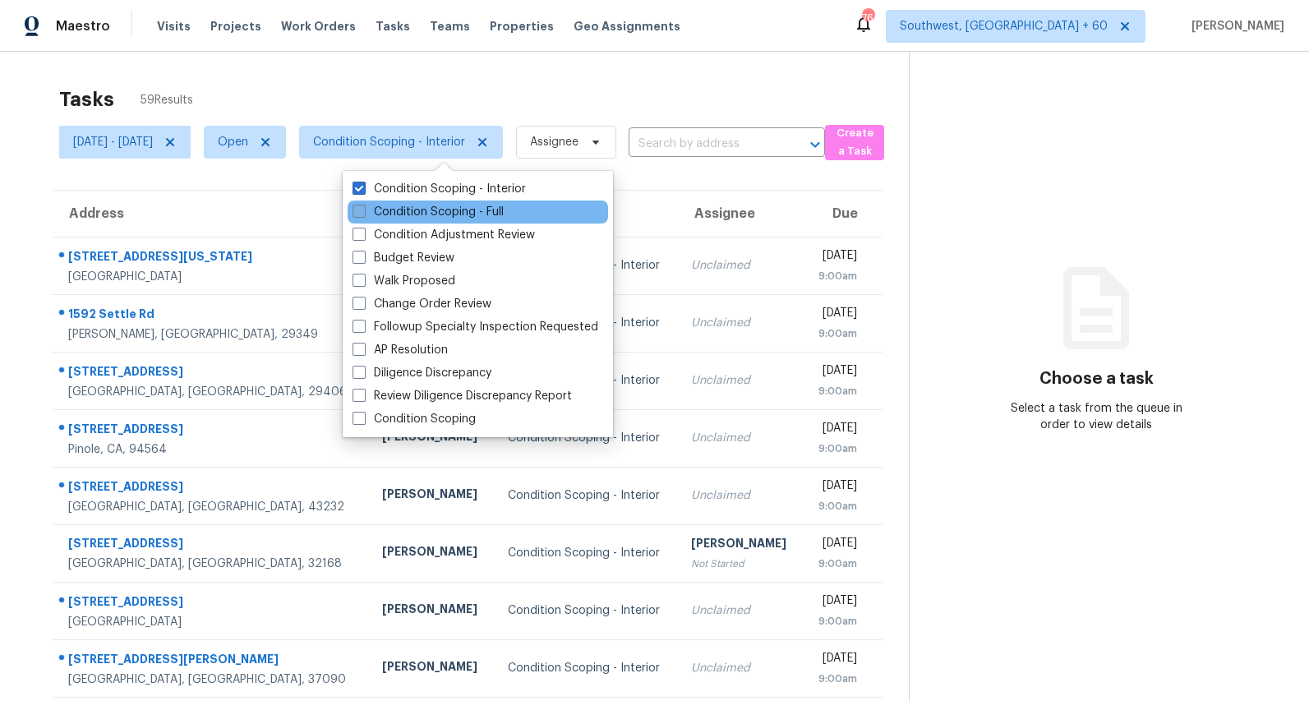
click at [402, 209] on label "Condition Scoping - Full" at bounding box center [428, 212] width 151 height 16
click at [363, 209] on input "Condition Scoping - Full" at bounding box center [358, 209] width 11 height 11
checkbox input "true"
